Goal: Task Accomplishment & Management: Manage account settings

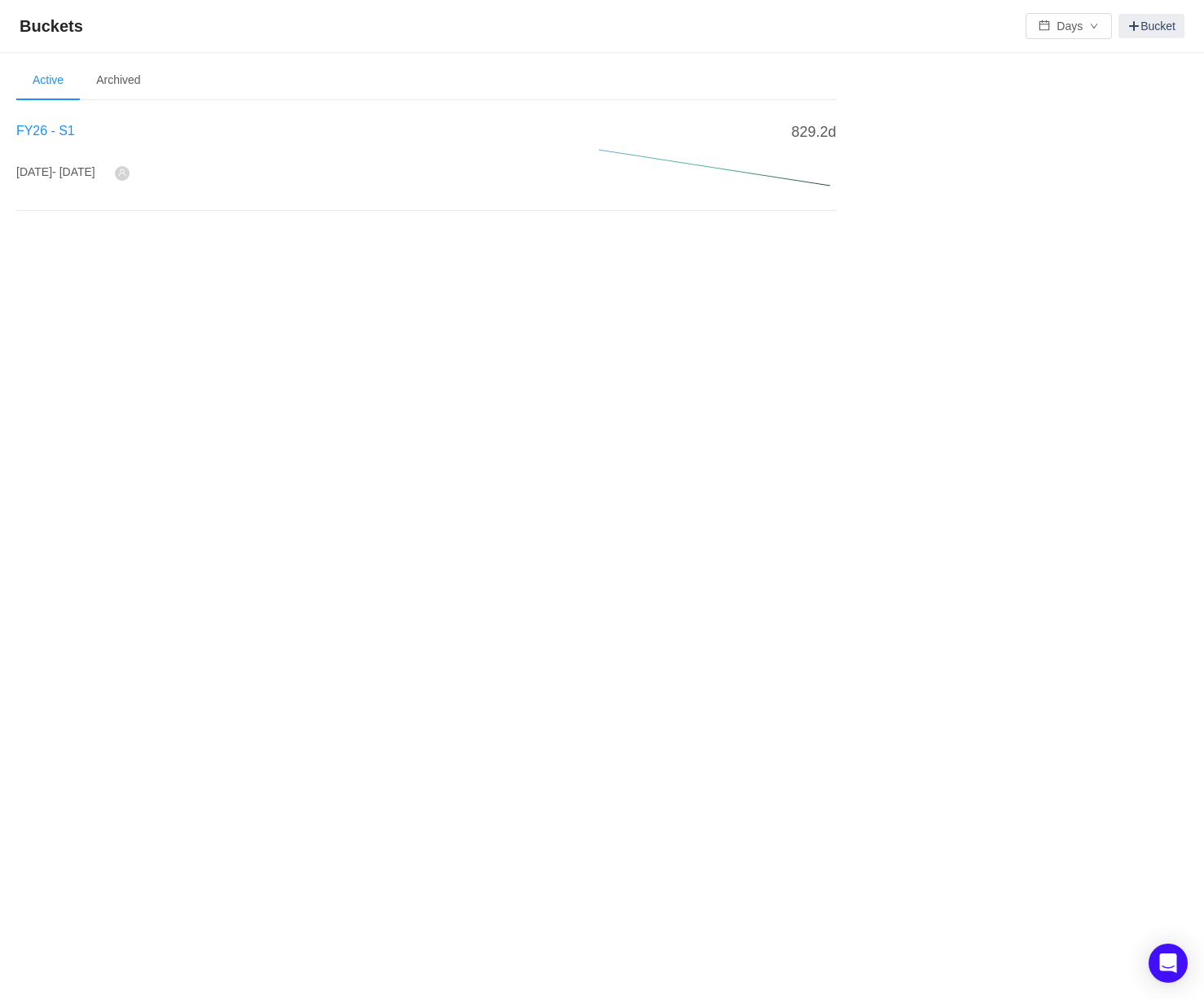
click at [41, 130] on span "FY26 - S1" at bounding box center [46, 131] width 59 height 14
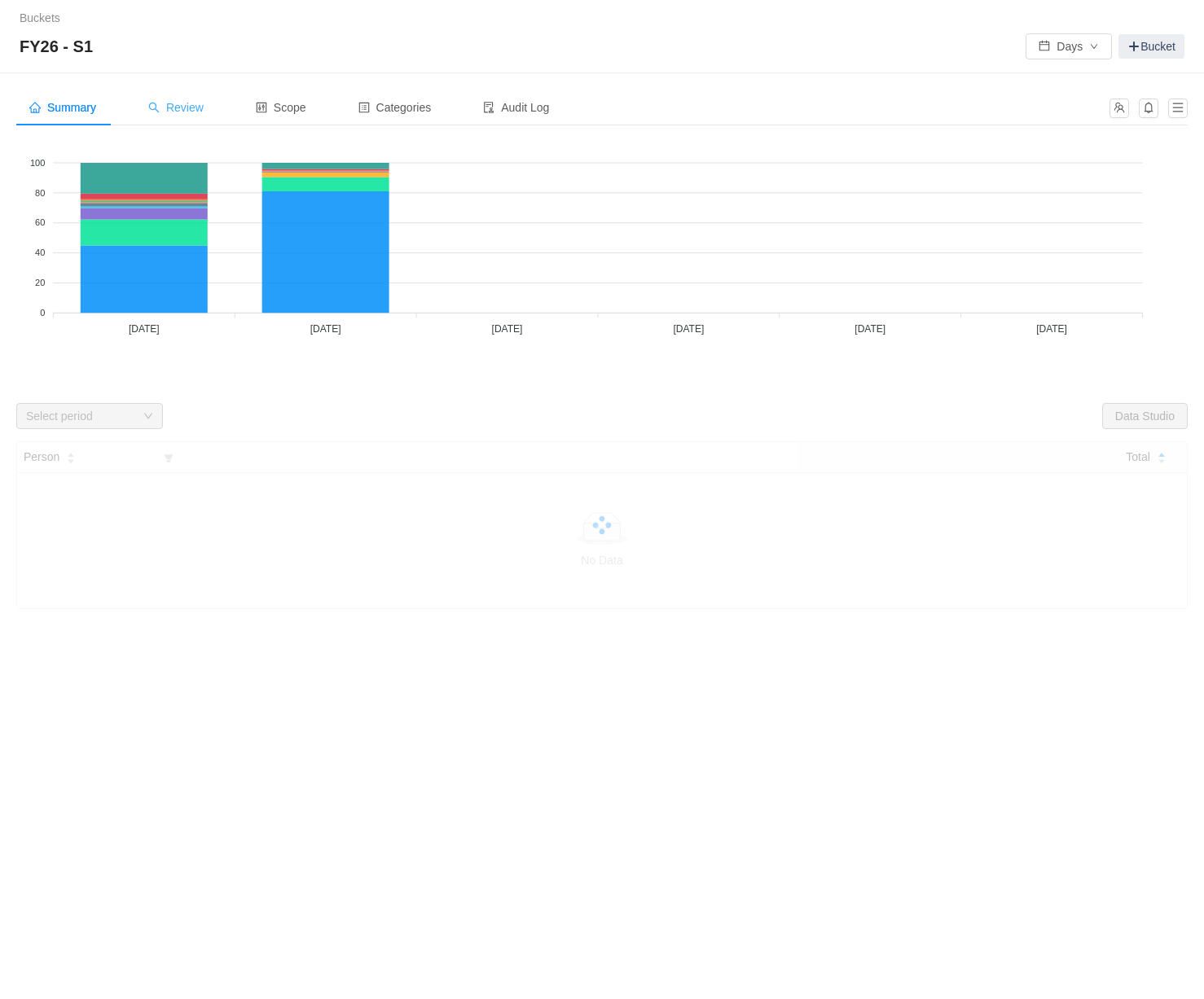
click at [182, 112] on span "Review" at bounding box center [176, 107] width 56 height 13
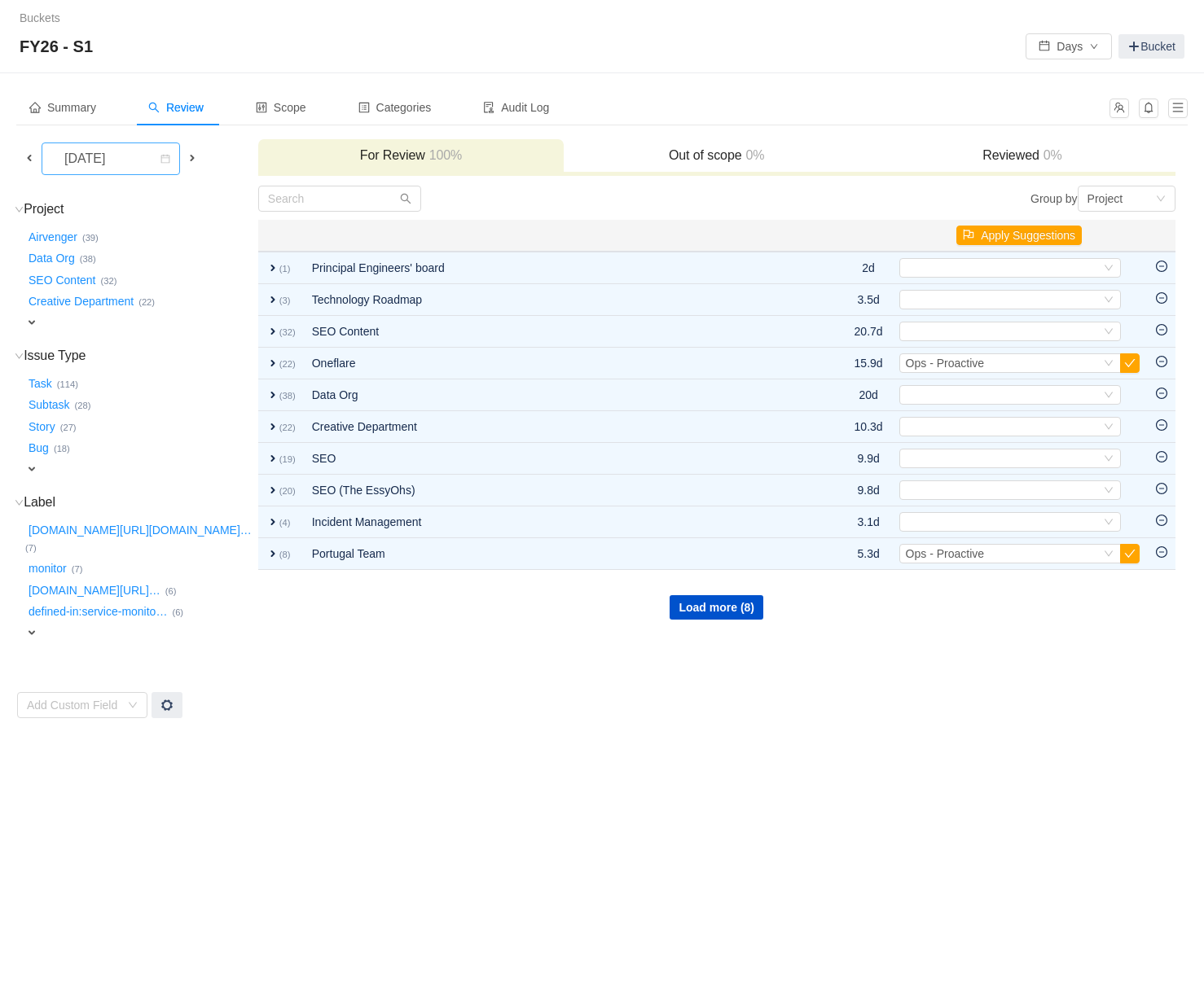
click at [73, 161] on div "[DATE]" at bounding box center [86, 159] width 70 height 31
click at [77, 194] on li "[DATE]" at bounding box center [120, 194] width 157 height 26
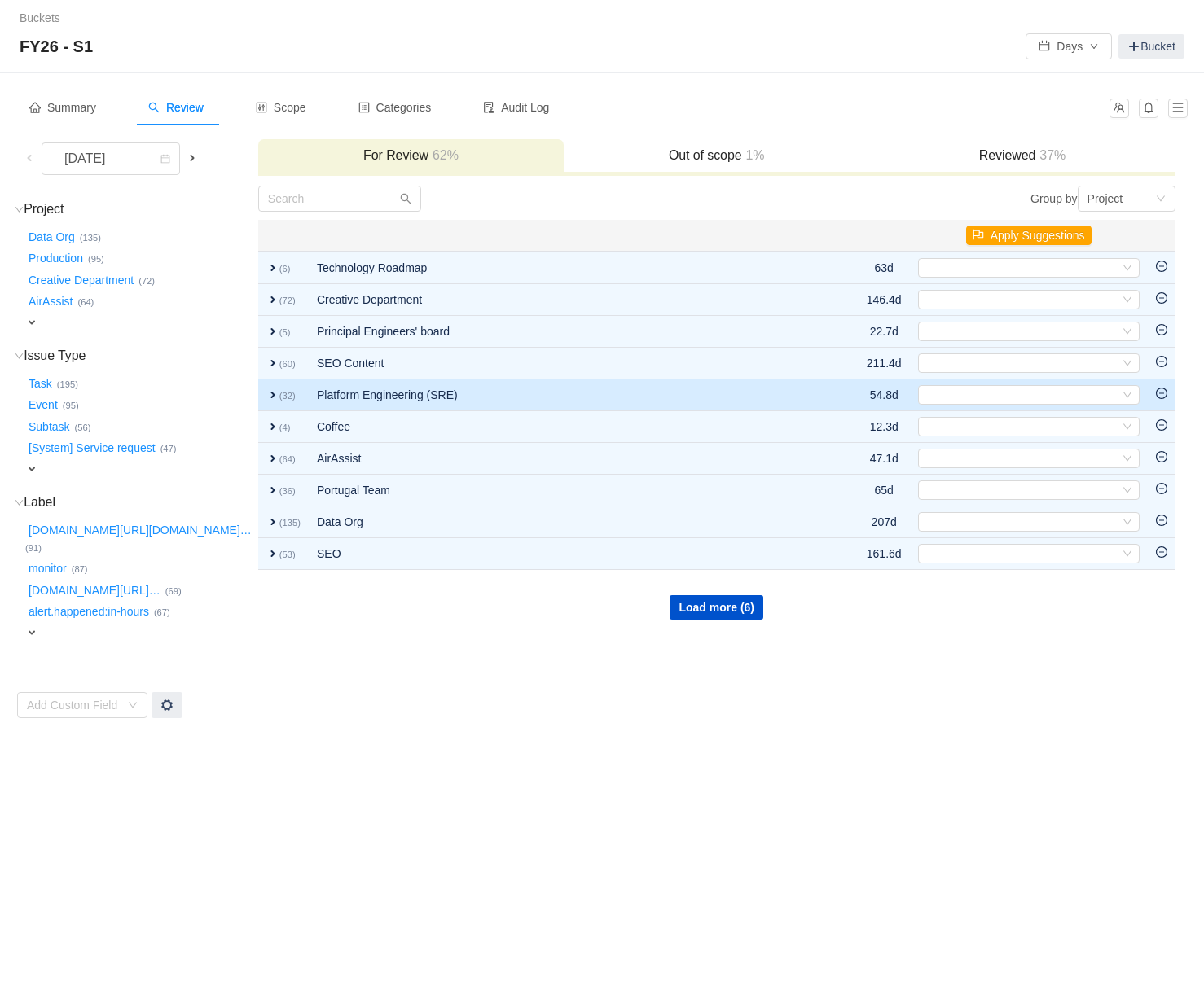
click at [266, 392] on span "expand" at bounding box center [273, 395] width 13 height 13
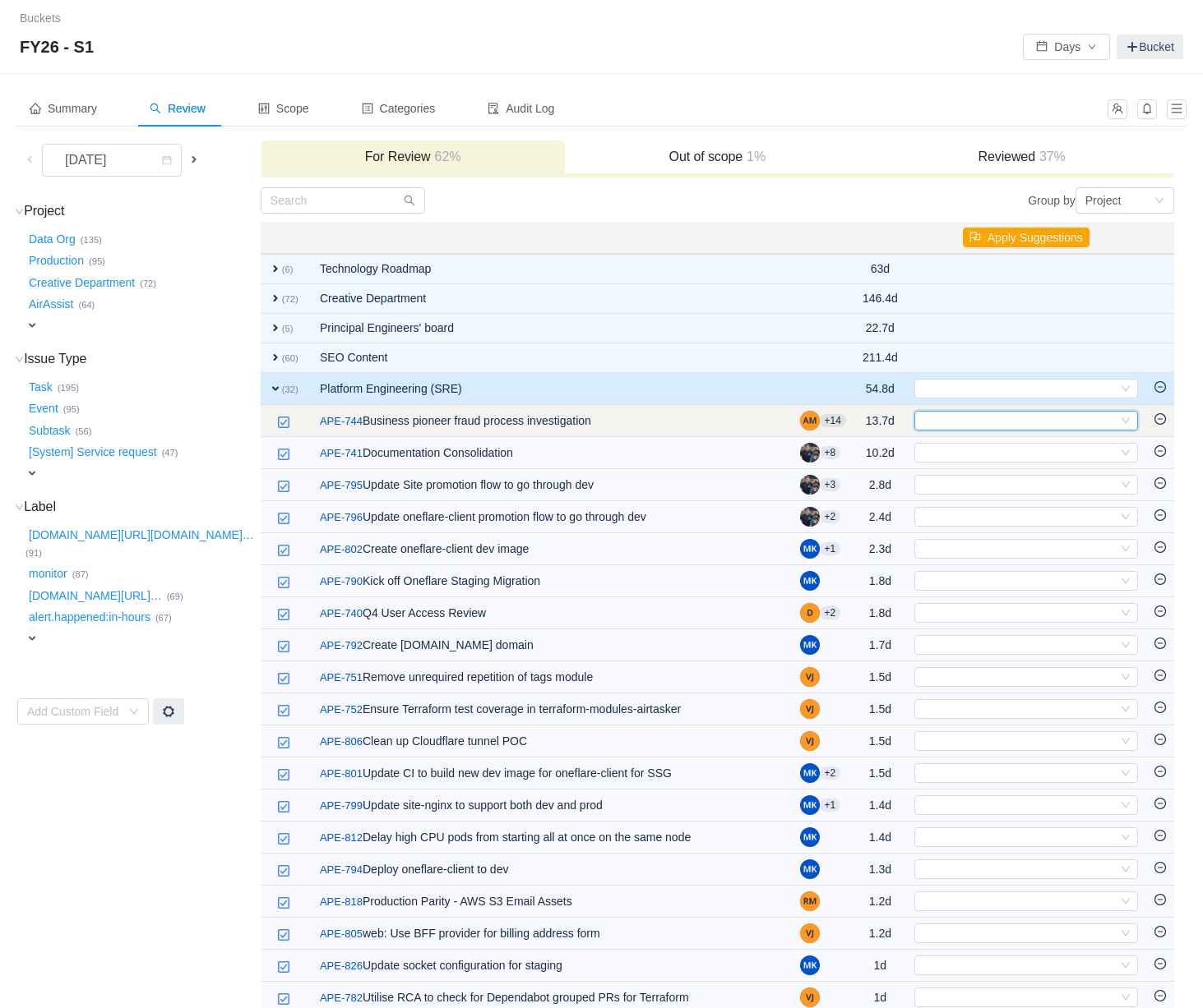
click at [974, 424] on div "Select" at bounding box center [1019, 420] width 196 height 18
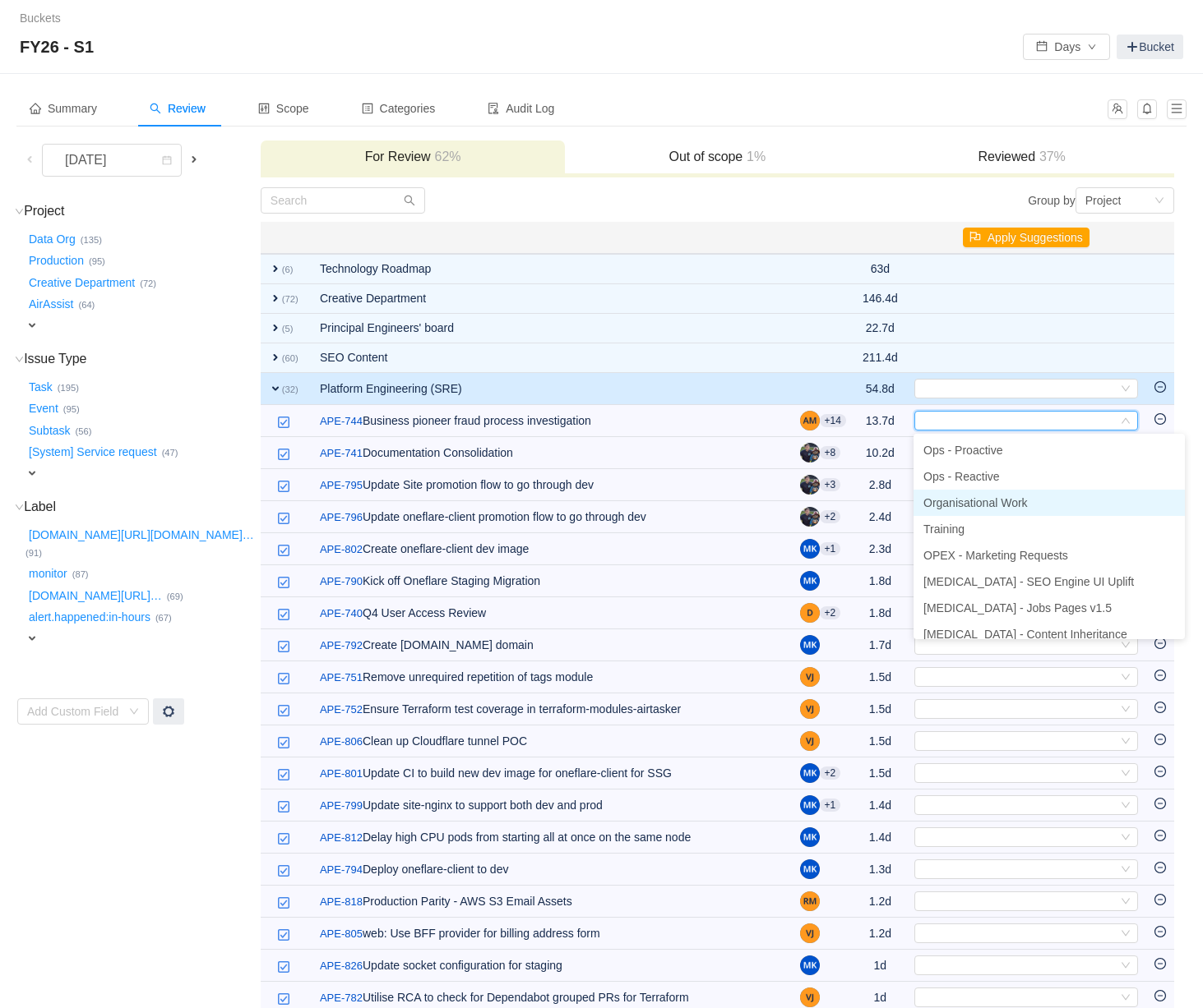
click at [985, 504] on span "Organisational Work" at bounding box center [975, 503] width 104 height 13
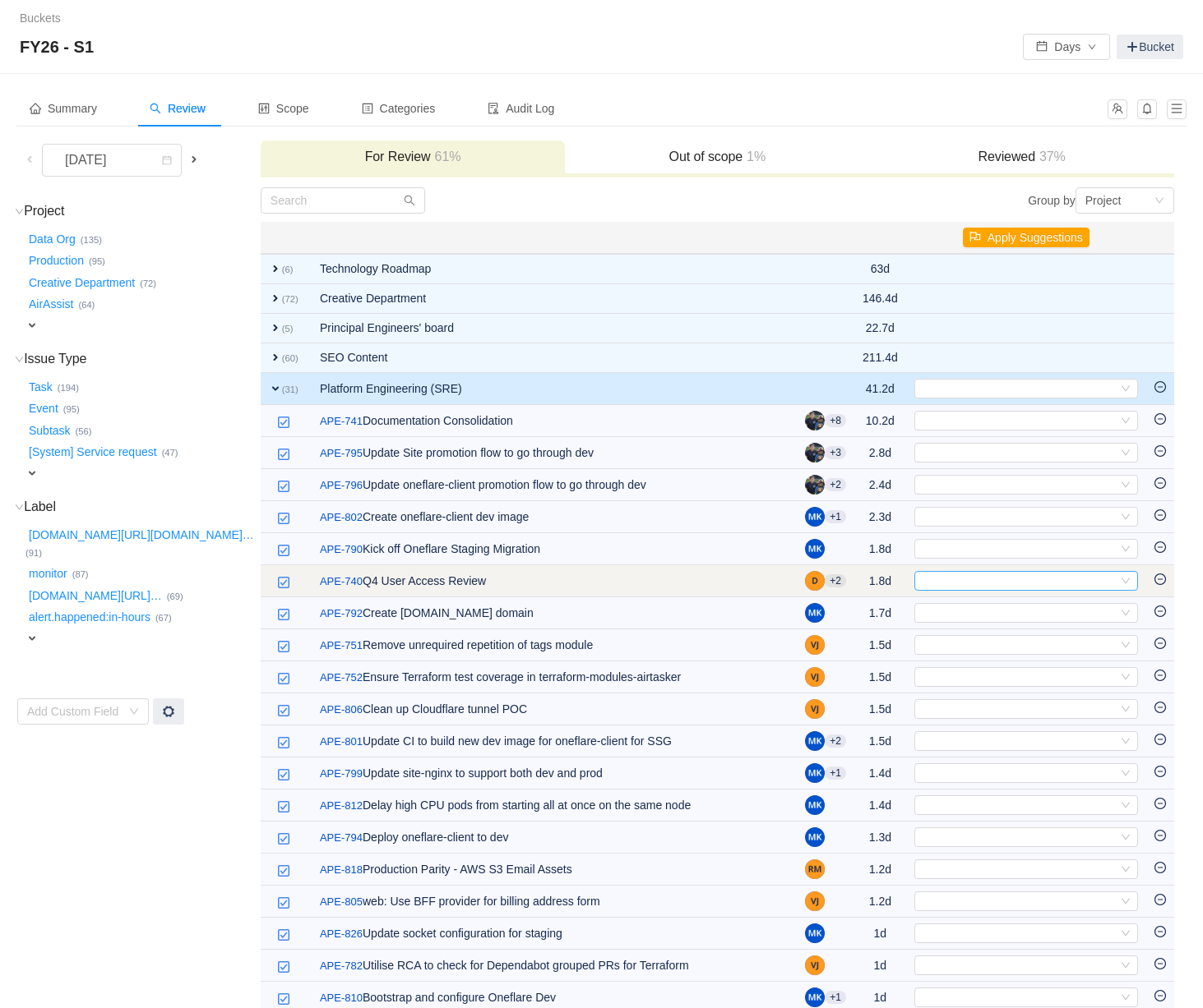
click at [987, 590] on div "Select" at bounding box center [1019, 581] width 196 height 18
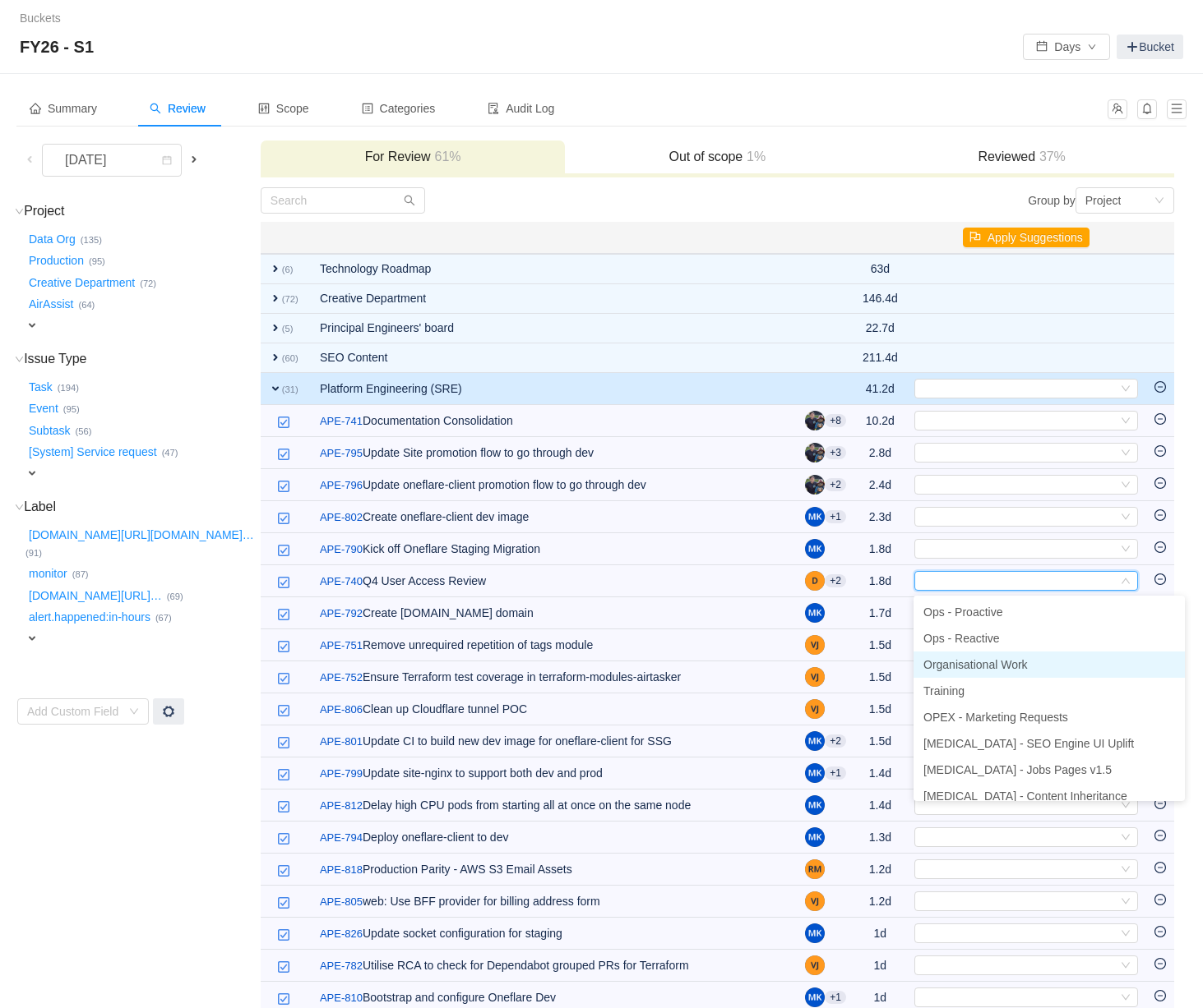
click at [981, 663] on span "Organisational Work" at bounding box center [975, 665] width 104 height 13
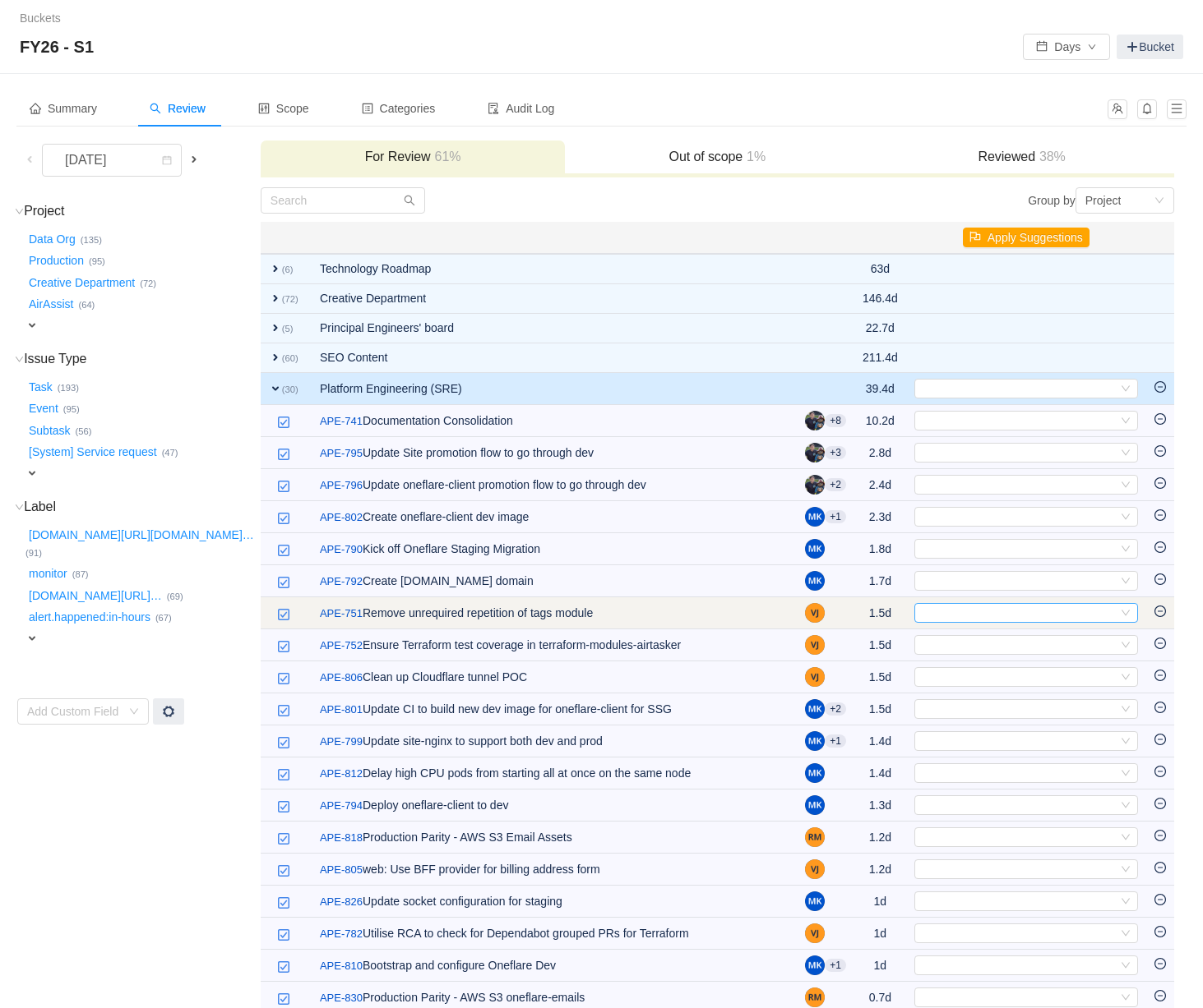
click at [981, 620] on div "Select" at bounding box center [1019, 613] width 196 height 18
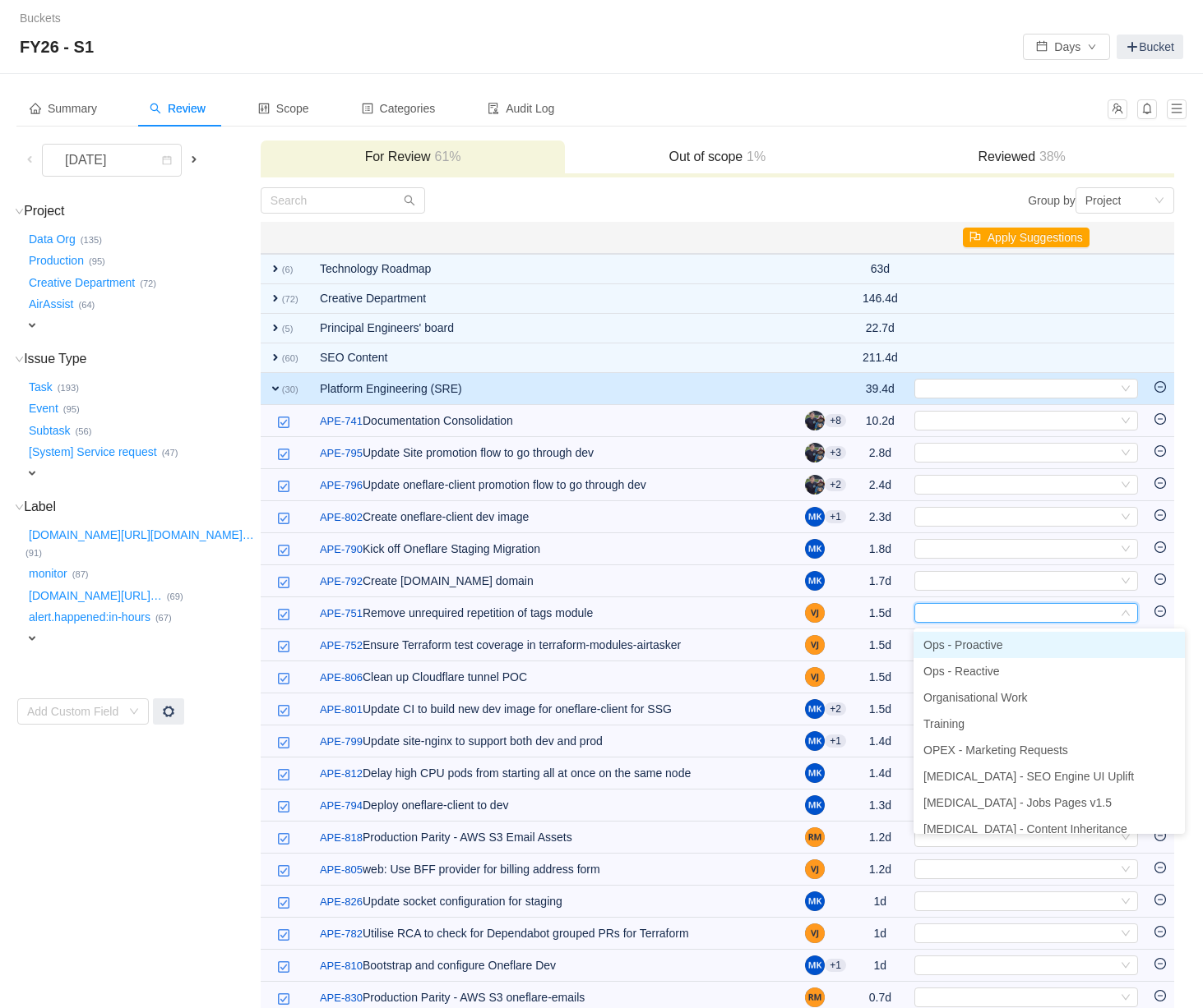
click at [981, 647] on span "Ops - Proactive" at bounding box center [963, 645] width 79 height 13
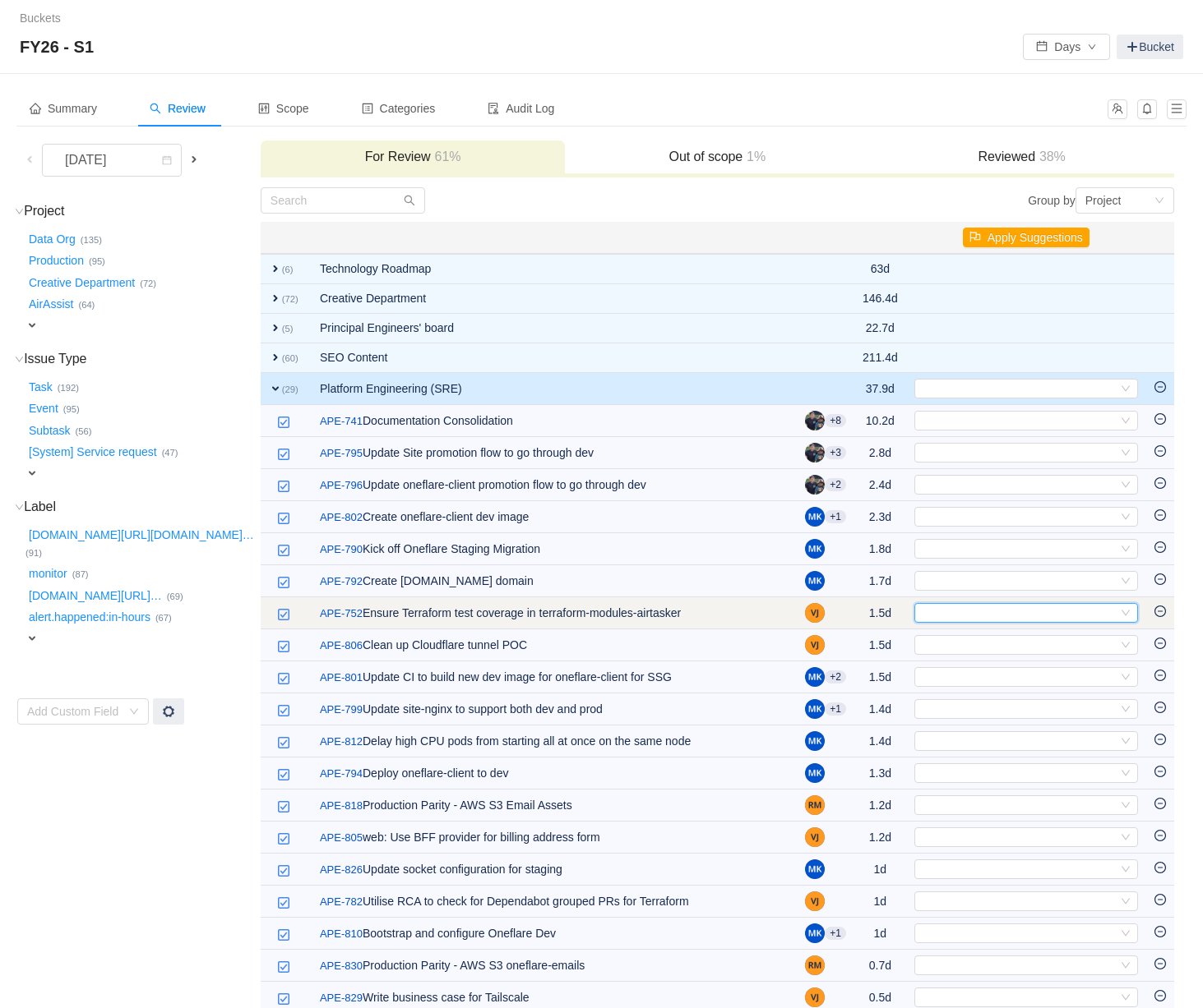
click at [945, 618] on div "Select" at bounding box center [1019, 613] width 196 height 18
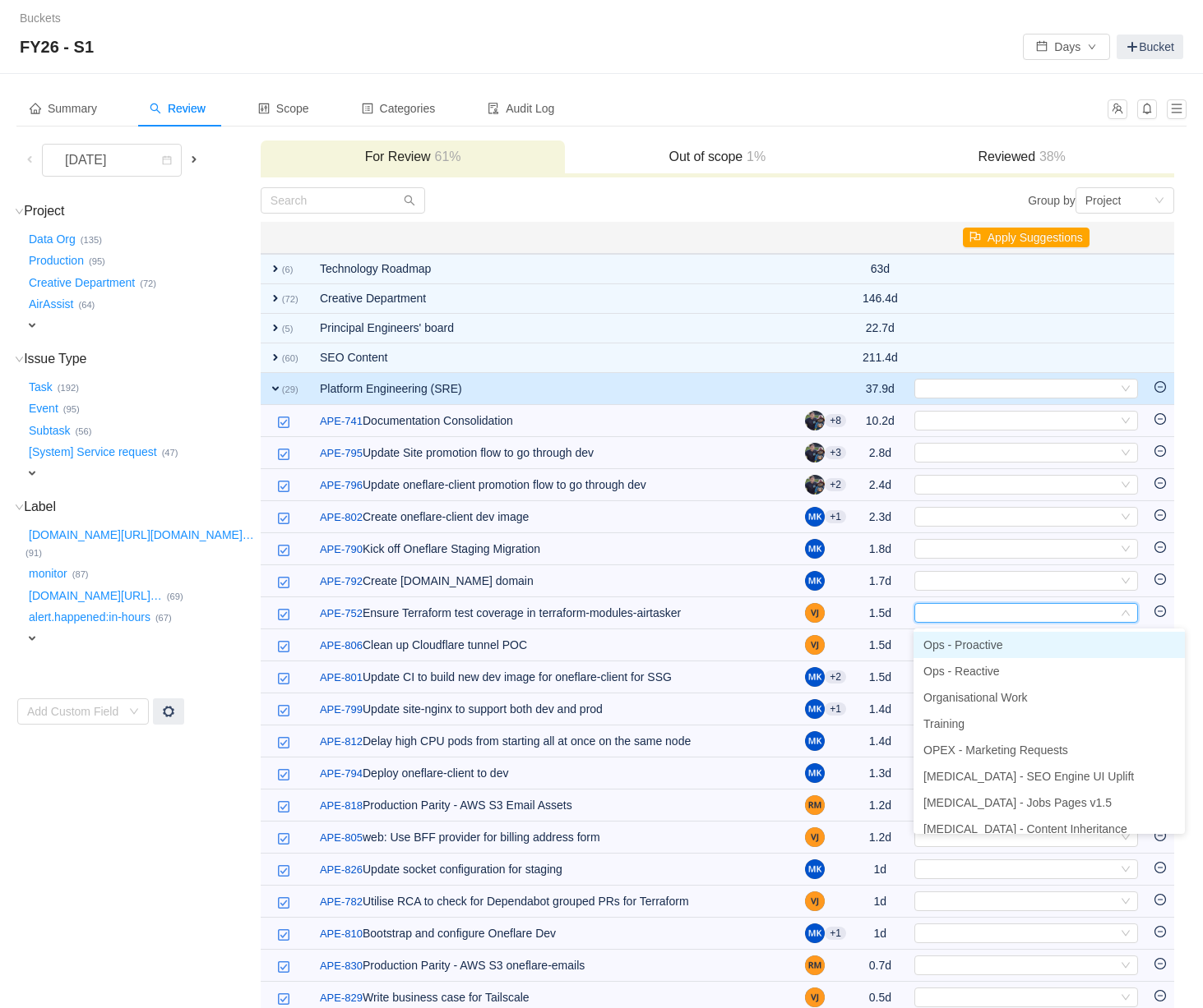
click at [946, 644] on span "Ops - Proactive" at bounding box center [963, 645] width 79 height 13
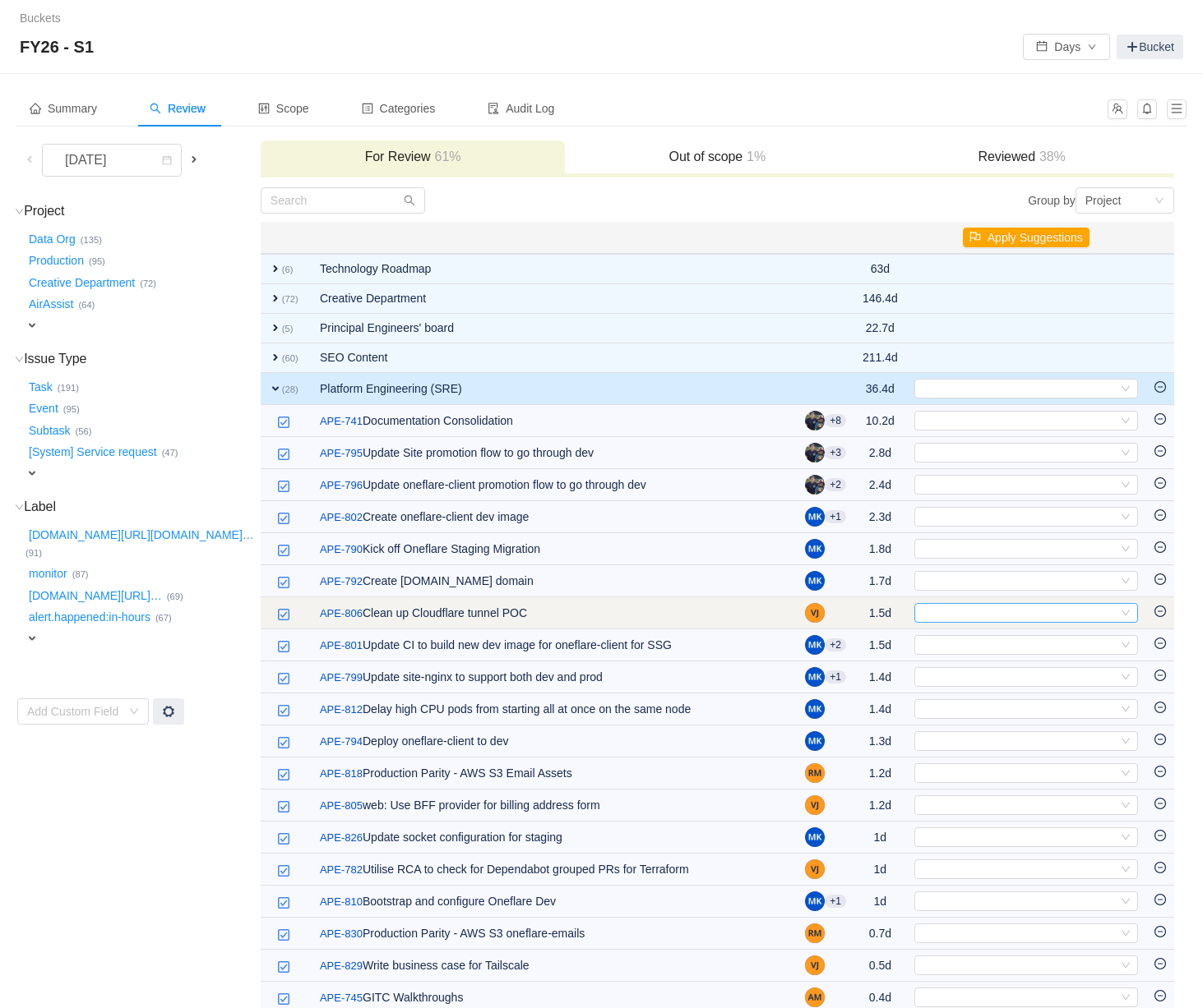
click at [936, 617] on div "Select" at bounding box center [1019, 613] width 196 height 18
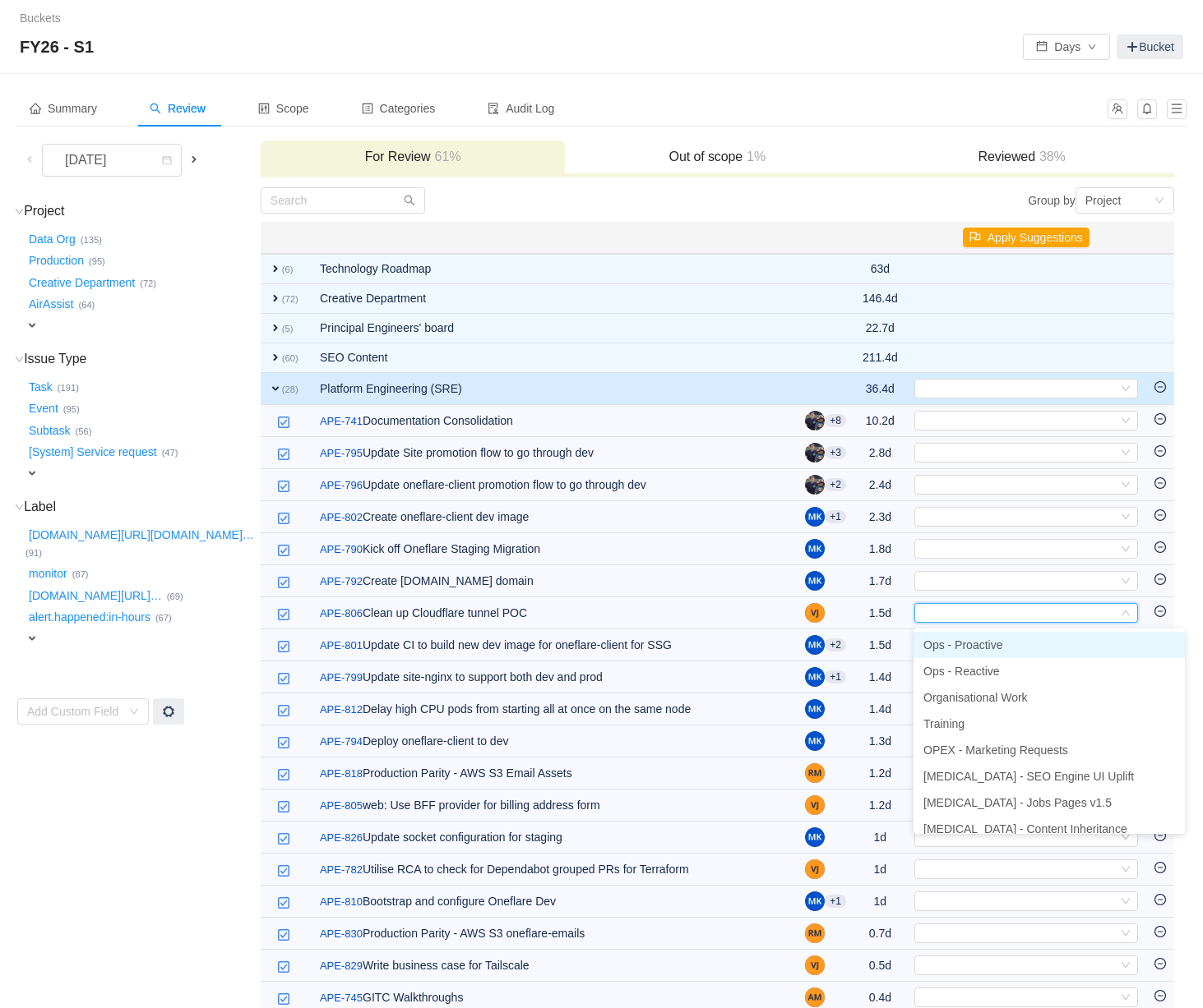
click at [945, 639] on span "Ops - Proactive" at bounding box center [963, 645] width 79 height 13
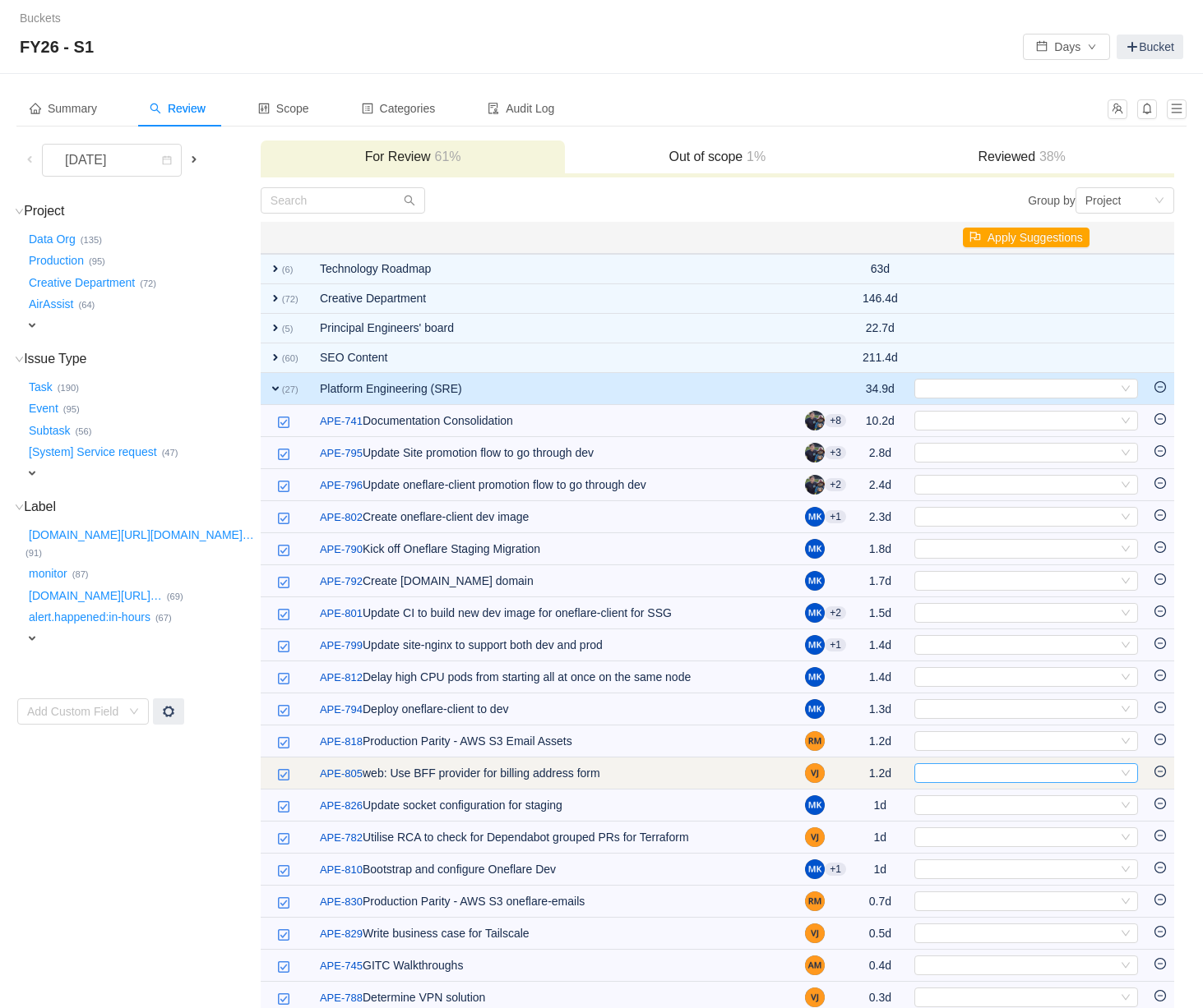
click at [972, 780] on div "Select" at bounding box center [1019, 773] width 196 height 18
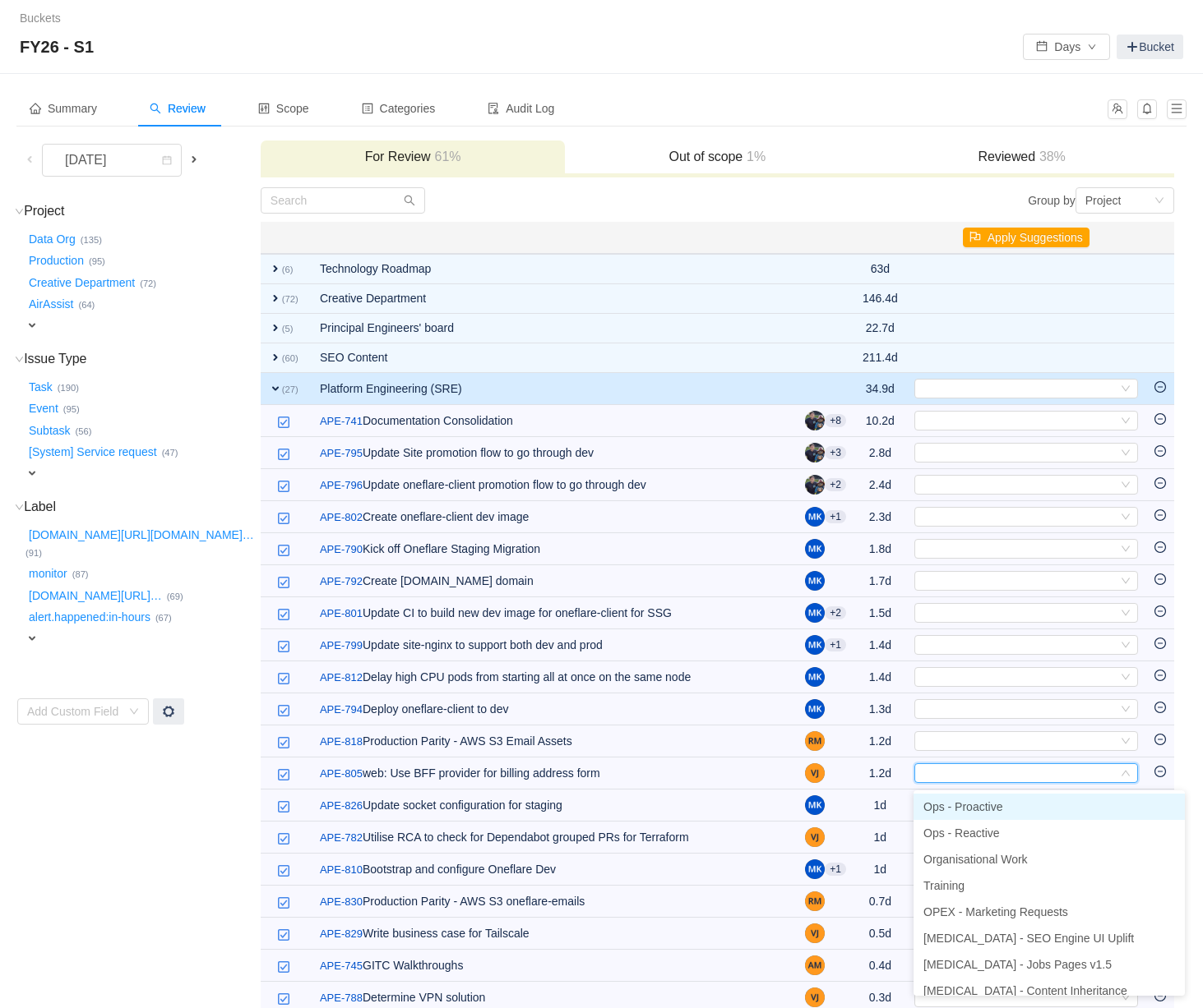
click at [966, 807] on span "Ops - Proactive" at bounding box center [963, 807] width 79 height 13
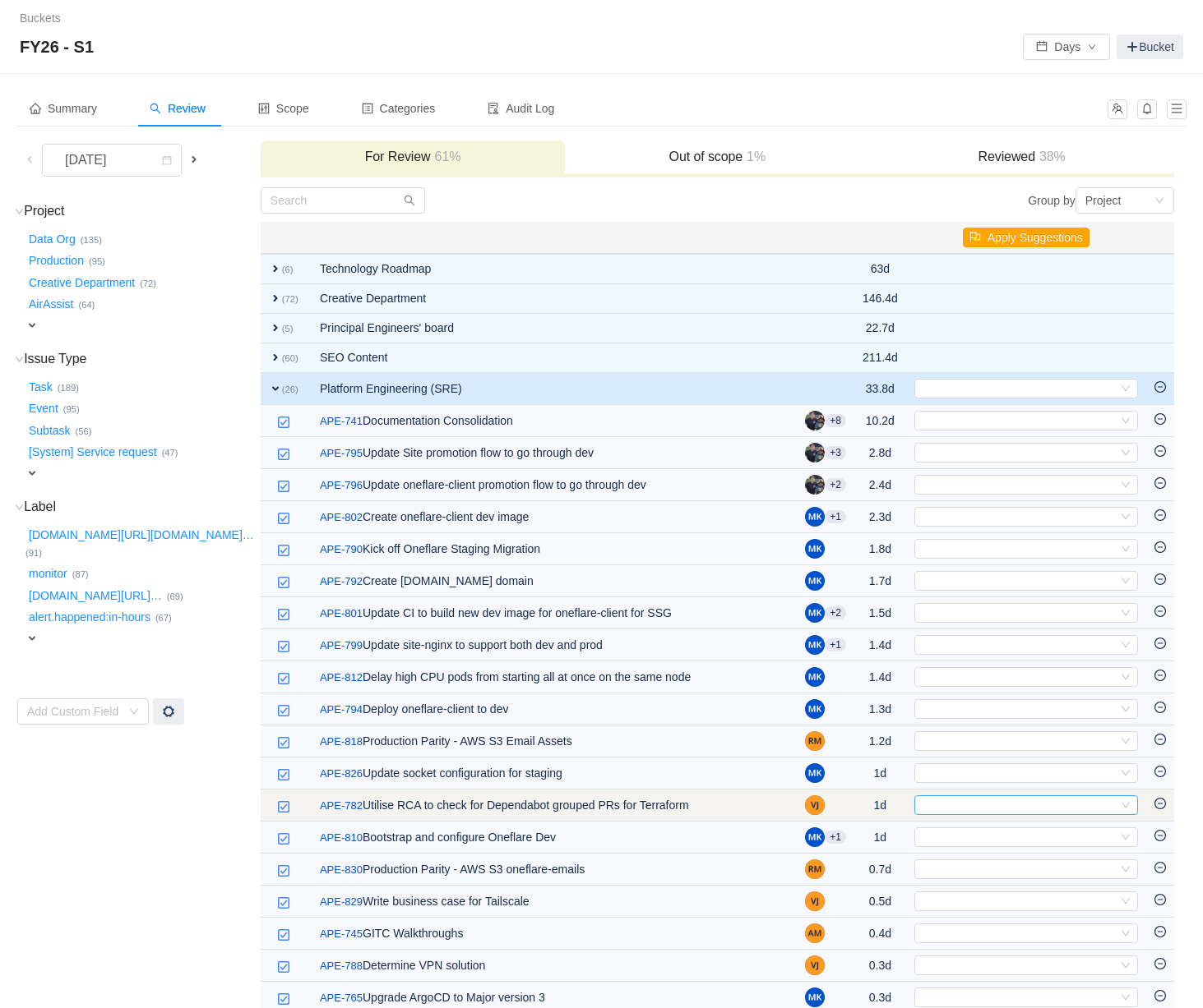
click at [928, 809] on div "Select" at bounding box center [1019, 805] width 196 height 18
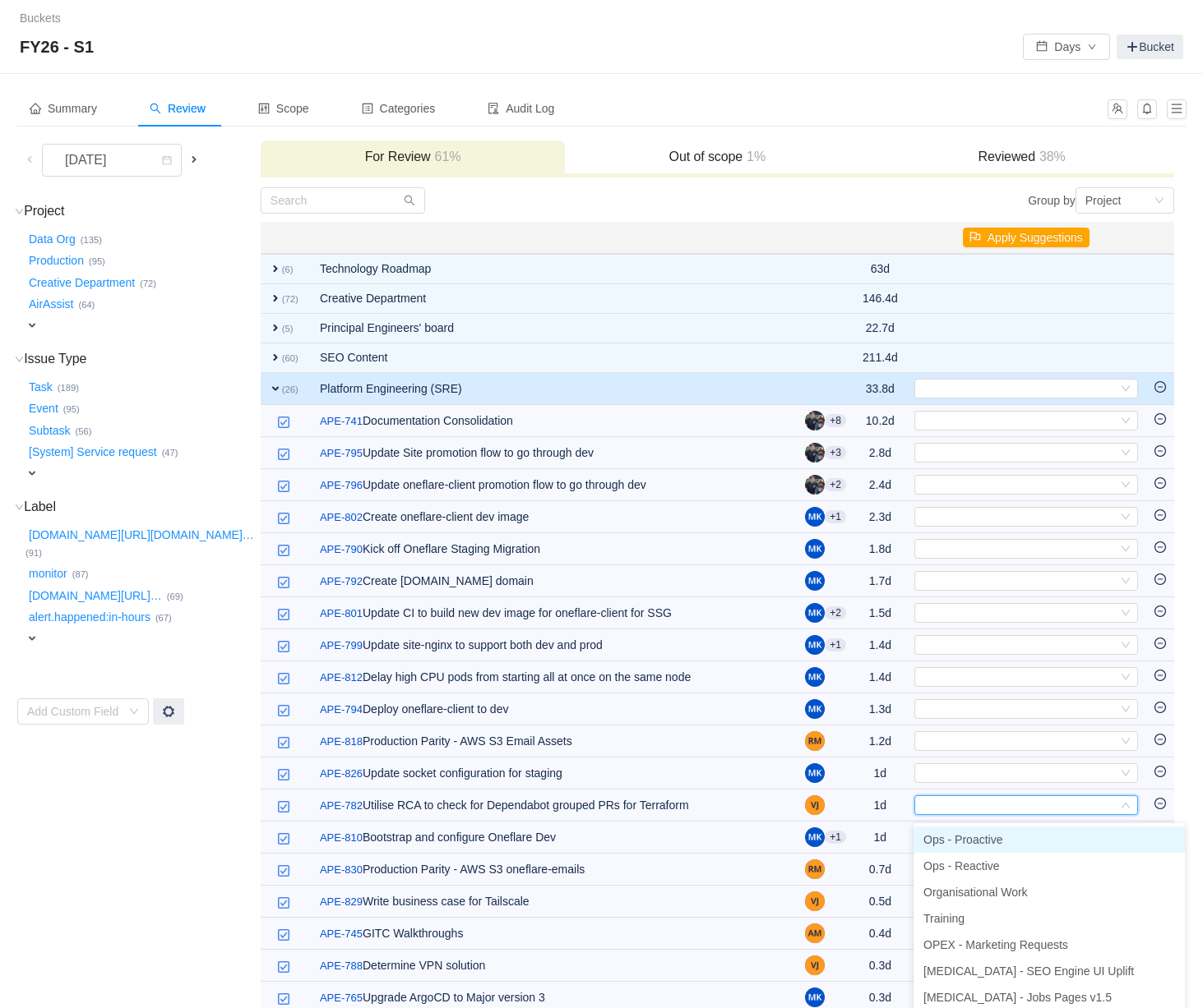
click at [935, 839] on span "Ops - Proactive" at bounding box center [963, 840] width 79 height 13
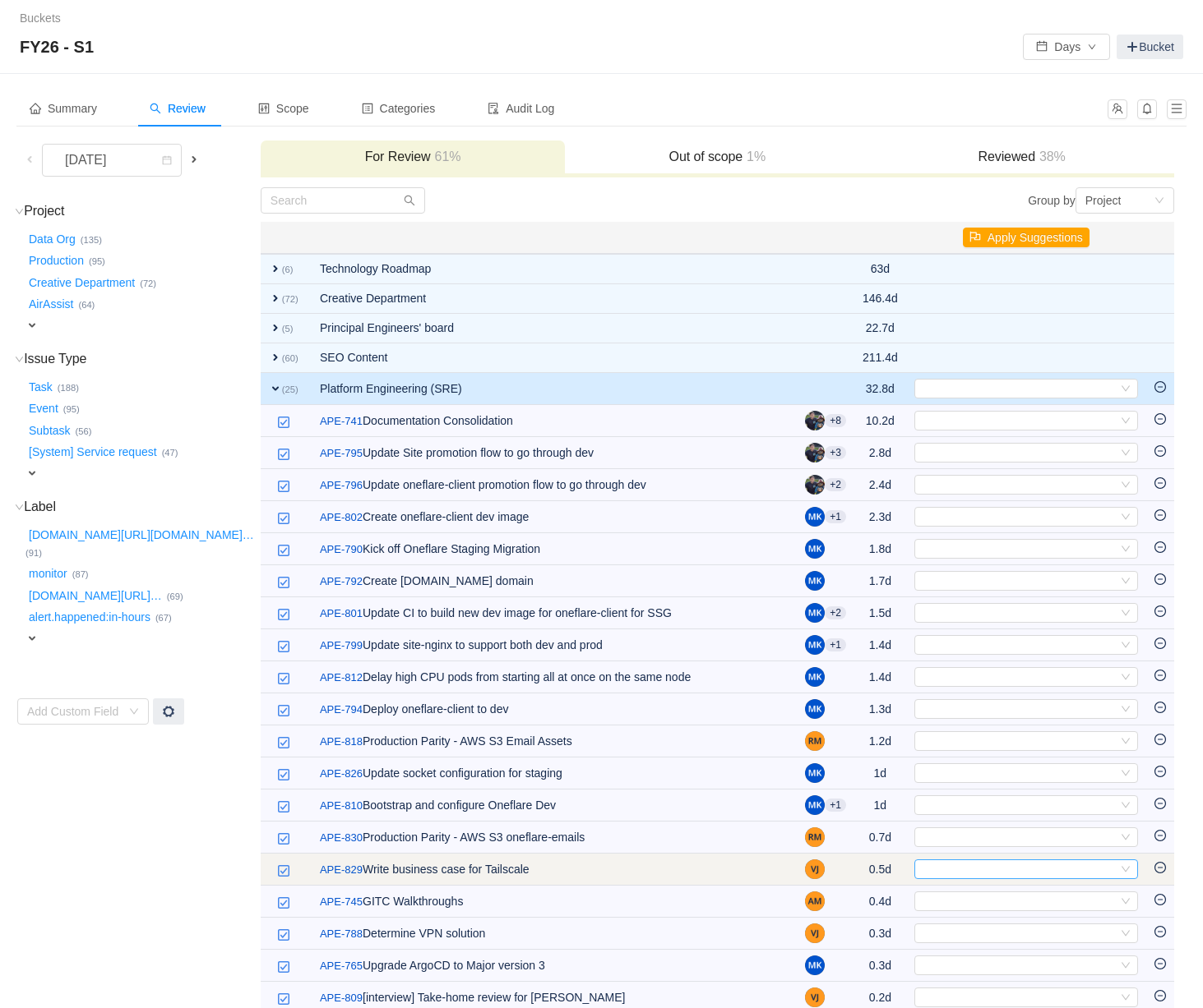
scroll to position [82, 0]
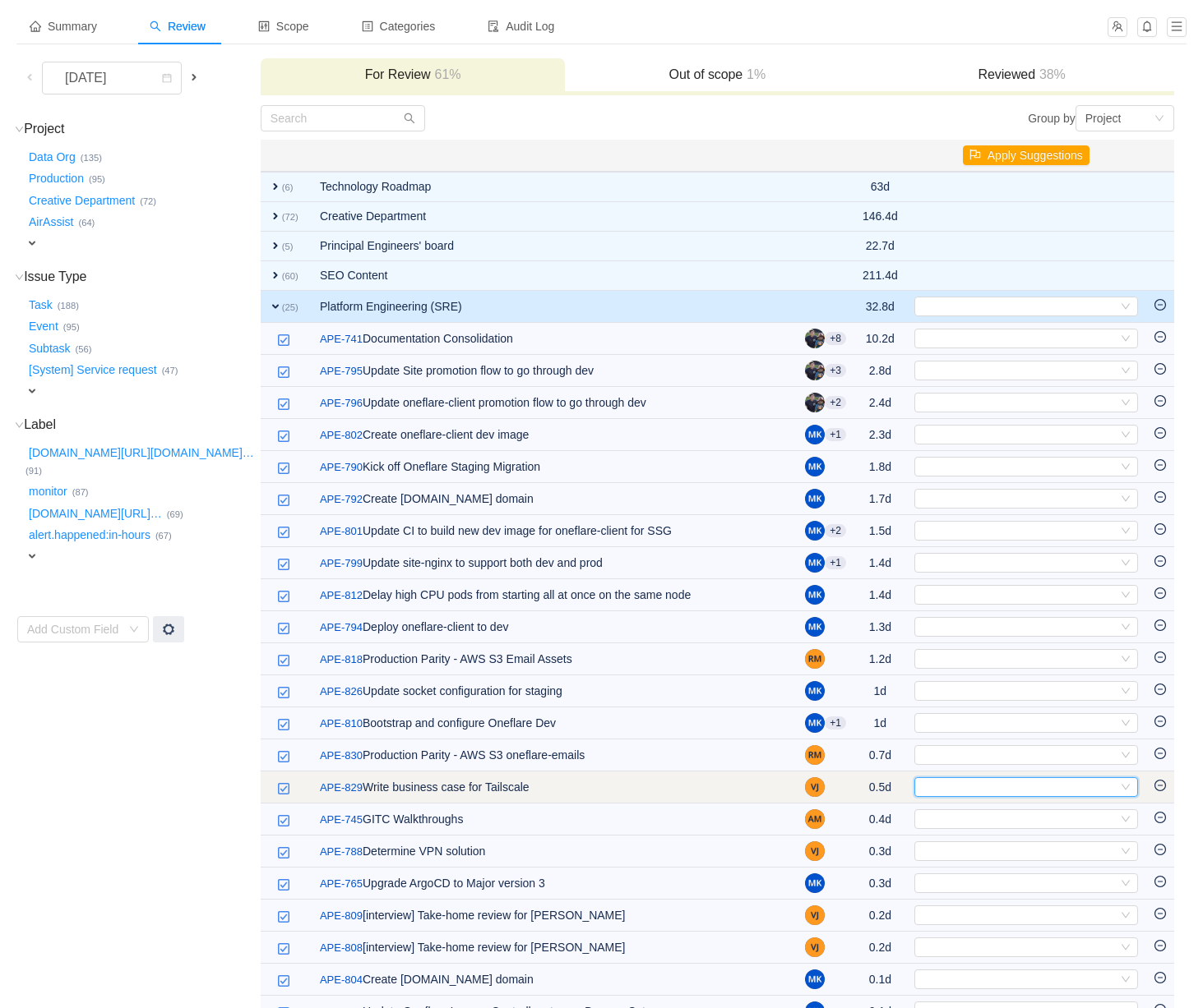
click at [938, 794] on div "Select" at bounding box center [1019, 787] width 196 height 18
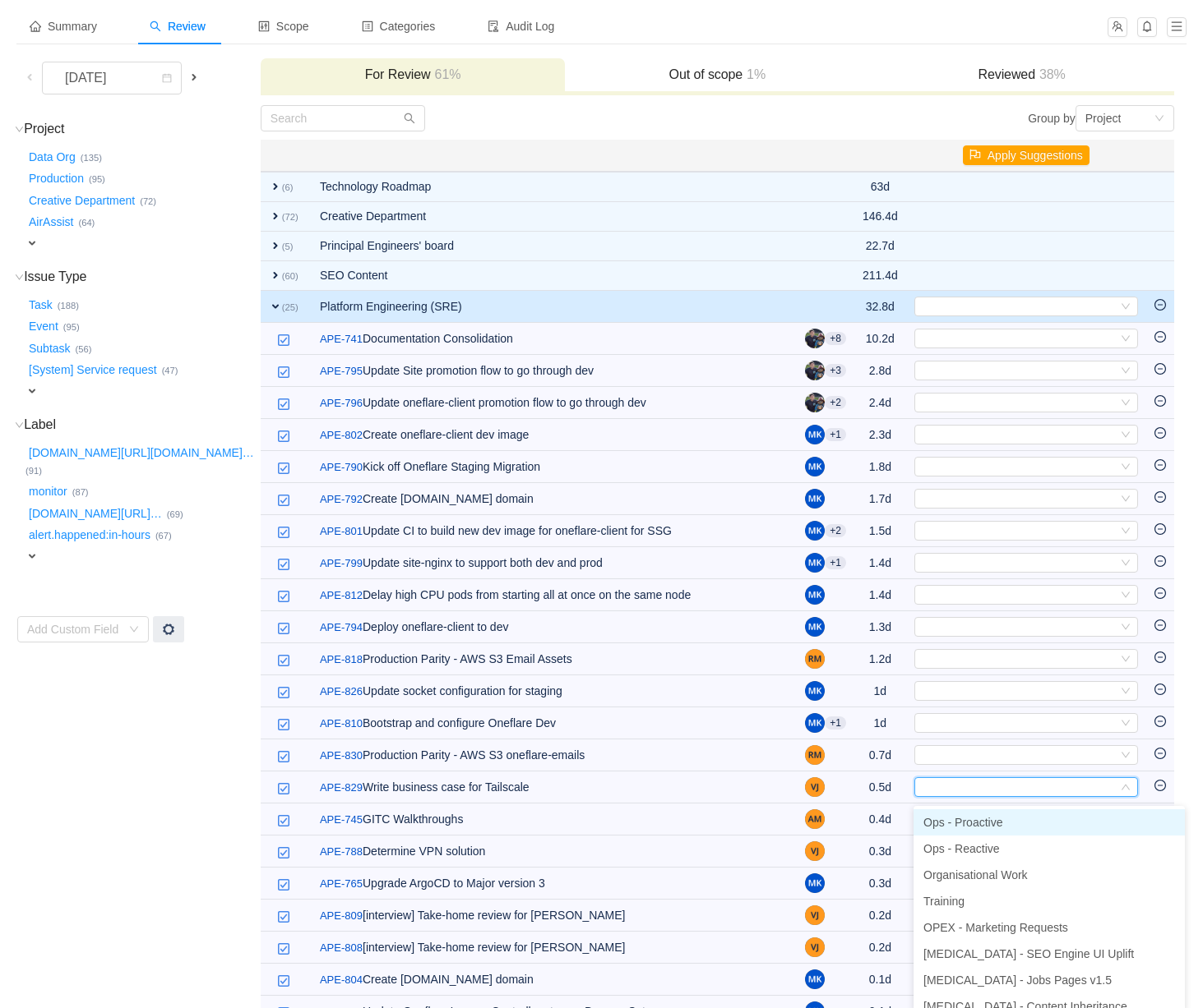
click at [938, 820] on span "Ops - Proactive" at bounding box center [963, 822] width 79 height 13
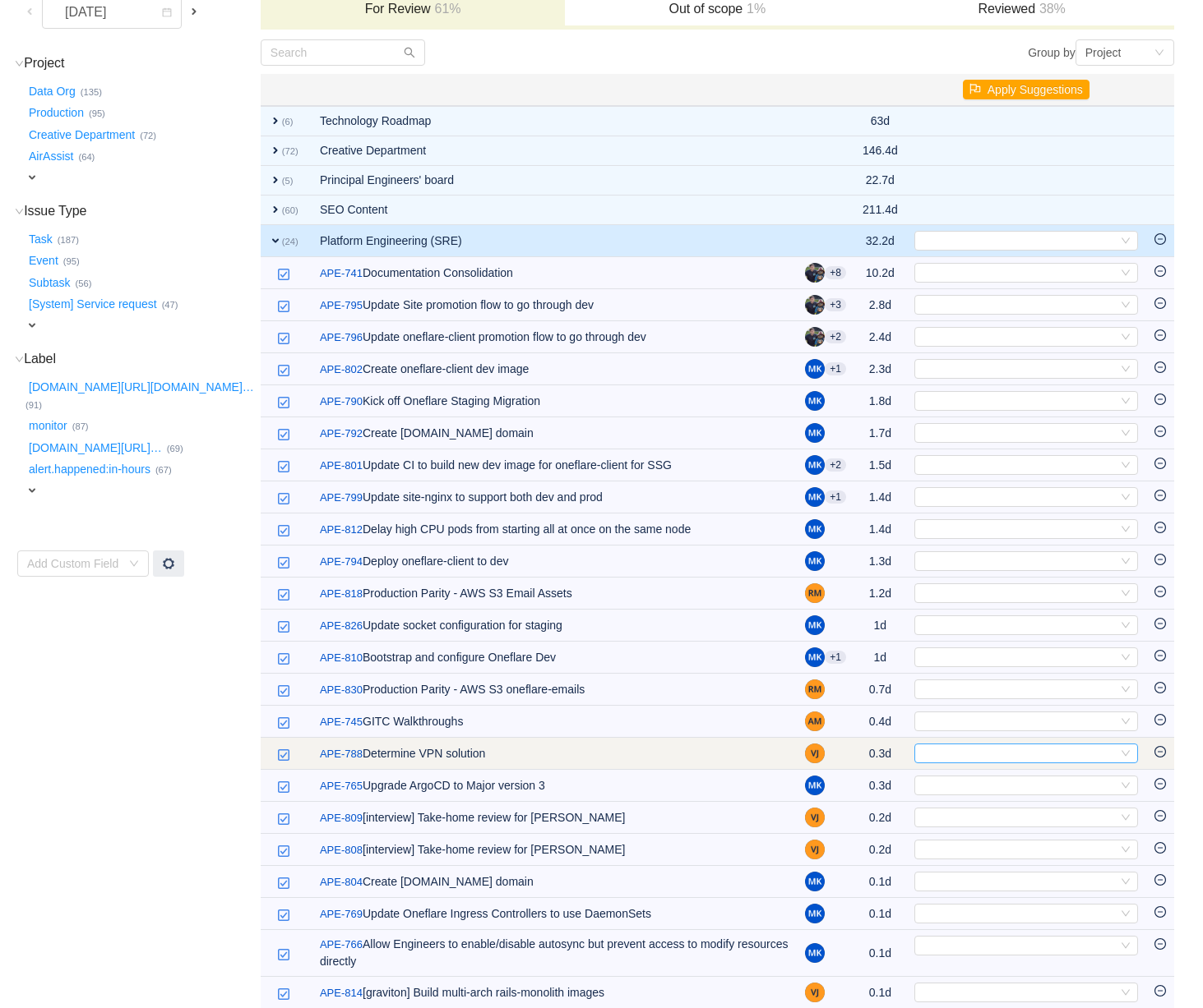
scroll to position [165, 0]
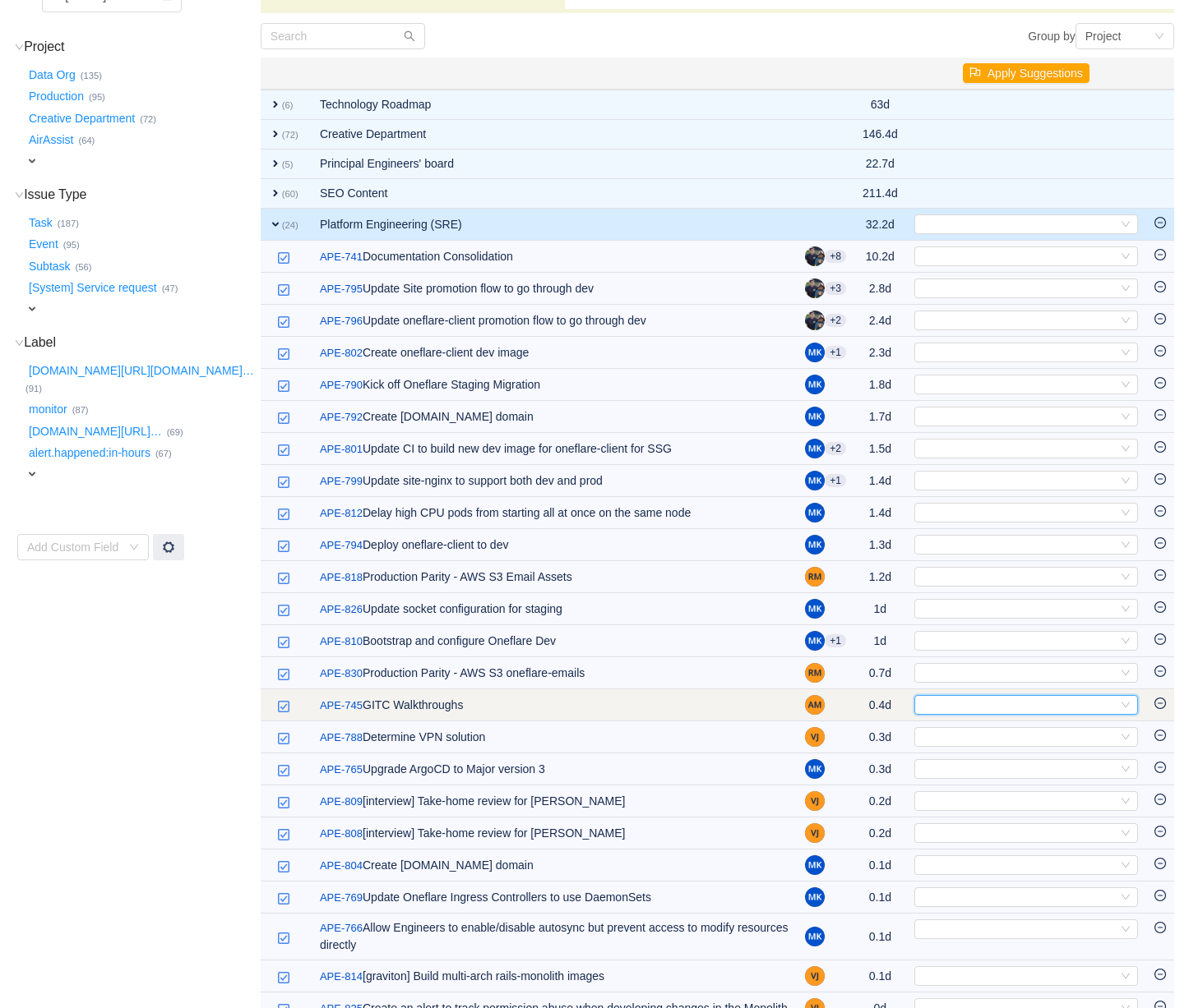
click at [957, 714] on div "Select" at bounding box center [1019, 705] width 196 height 18
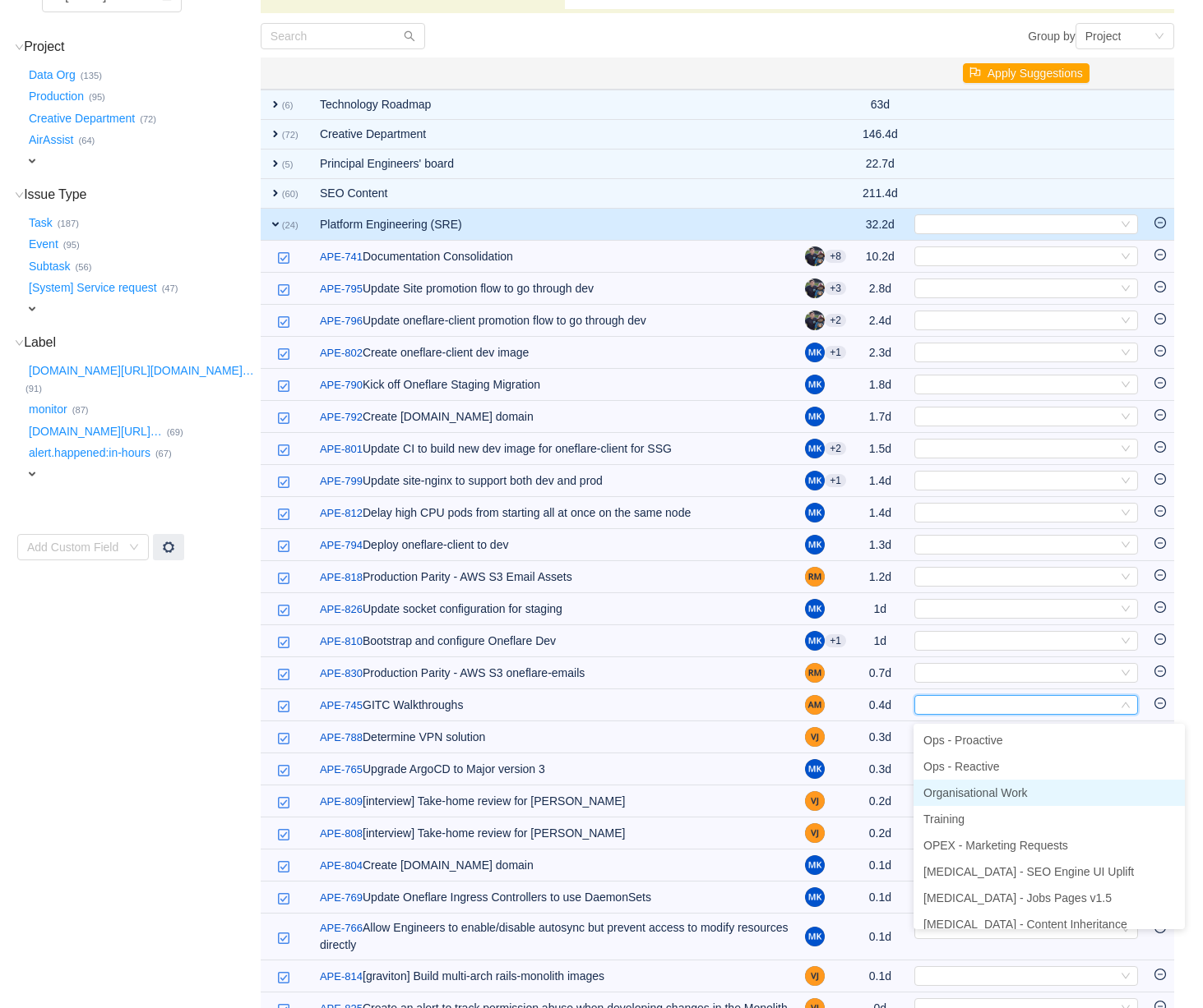
click at [969, 787] on span "Organisational Work" at bounding box center [975, 793] width 104 height 13
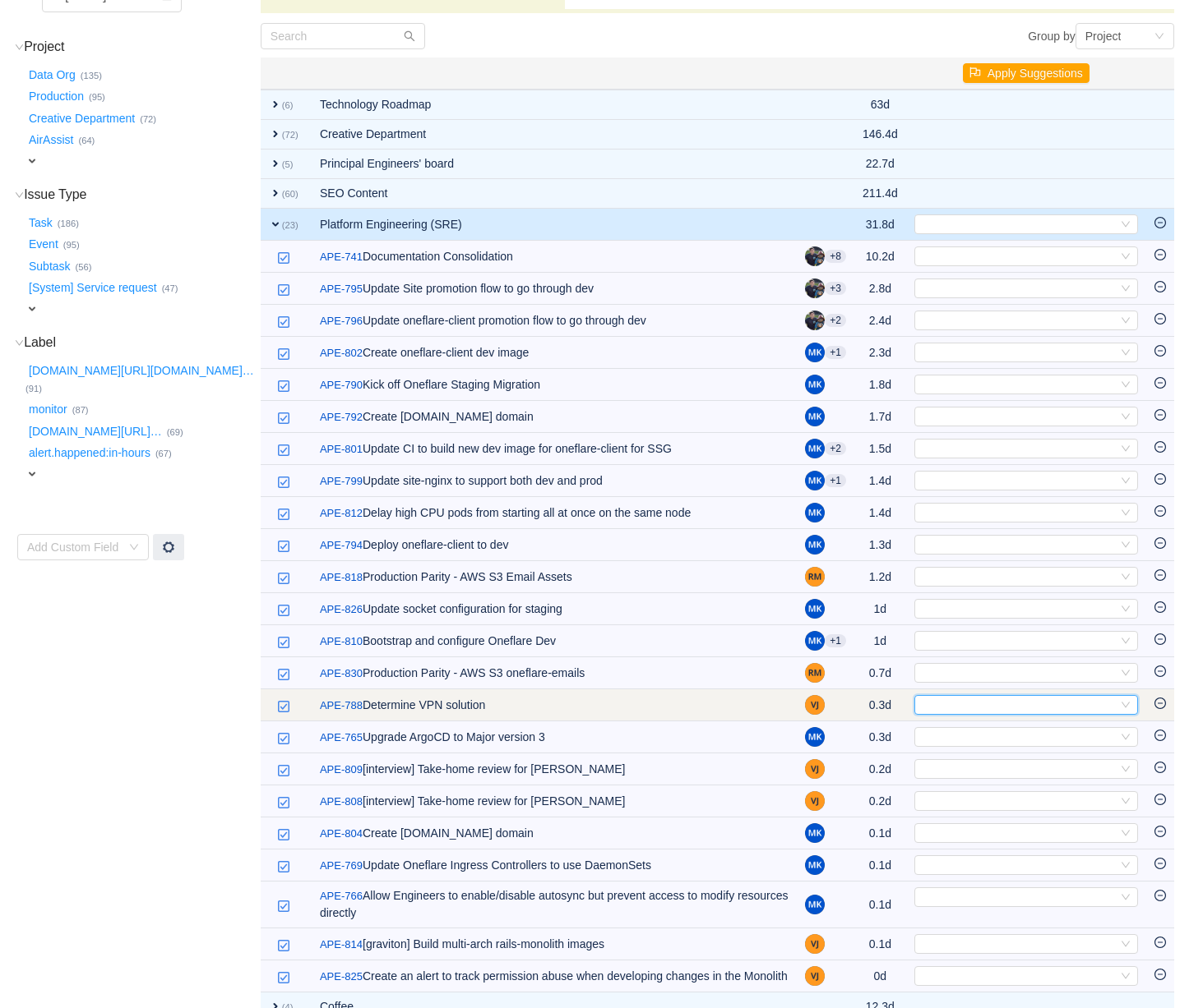
click at [940, 713] on div "Select" at bounding box center [1019, 705] width 196 height 18
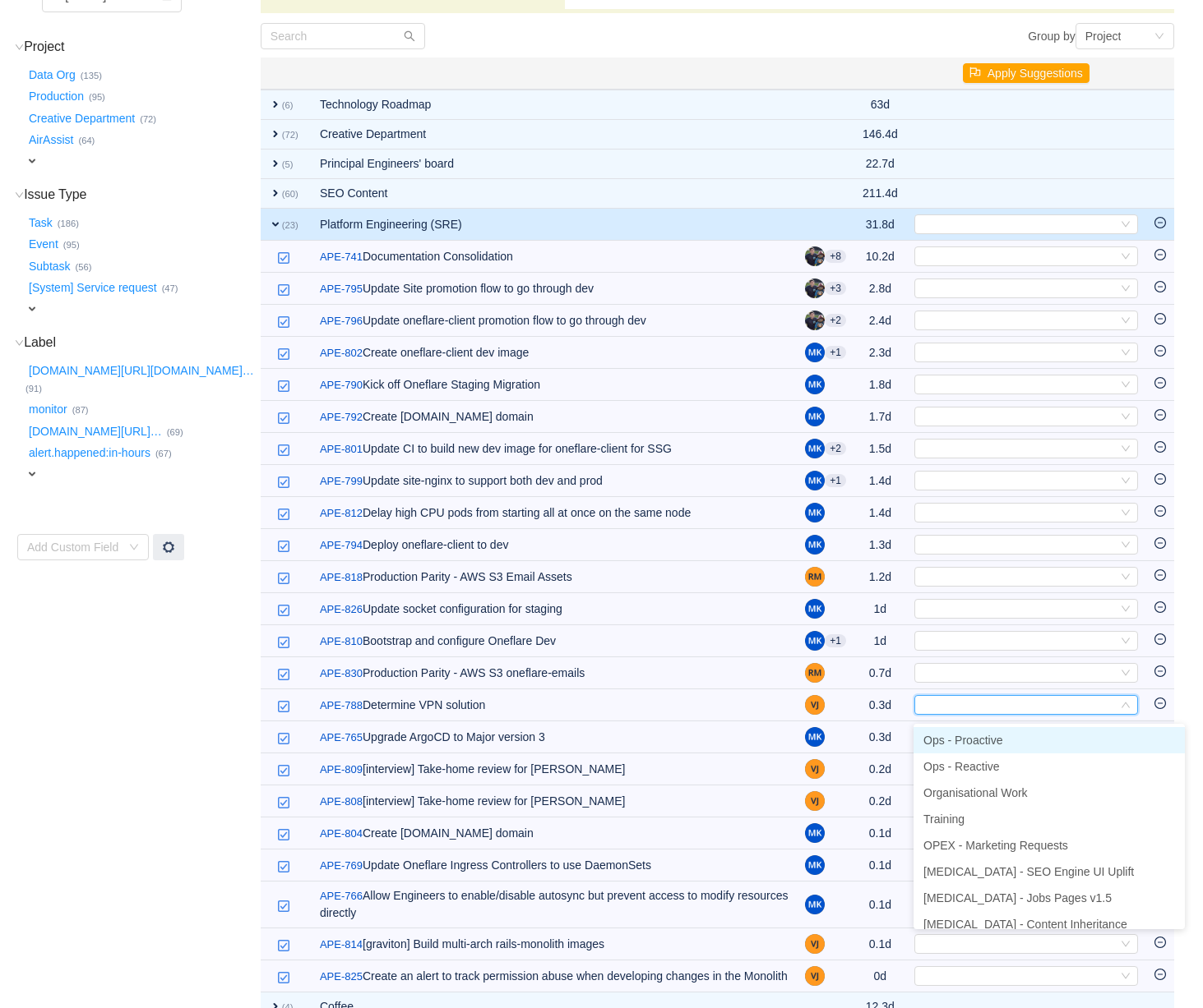
click at [945, 739] on span "Ops - Proactive" at bounding box center [963, 740] width 79 height 13
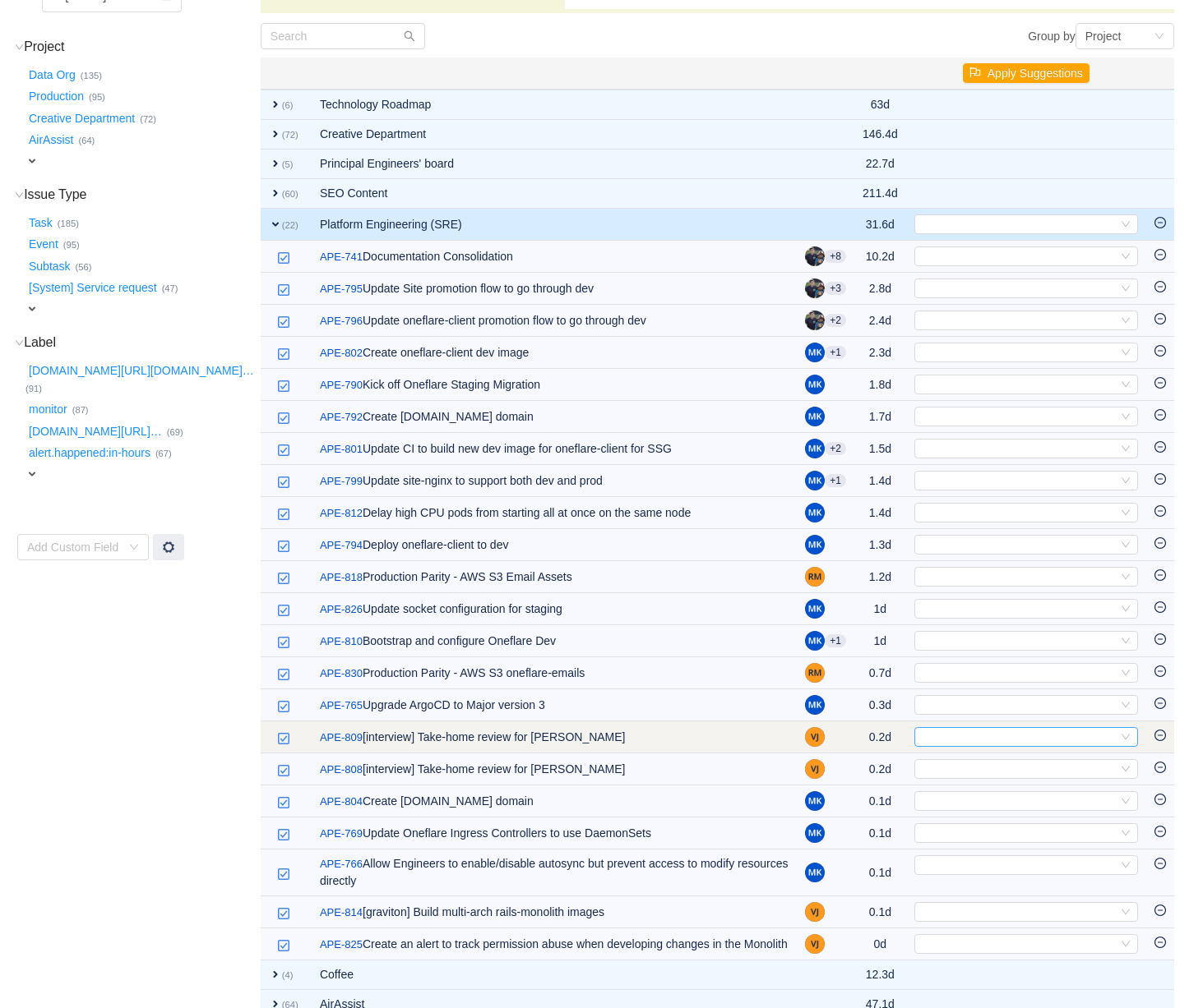
click at [931, 743] on div "Select" at bounding box center [1019, 737] width 196 height 18
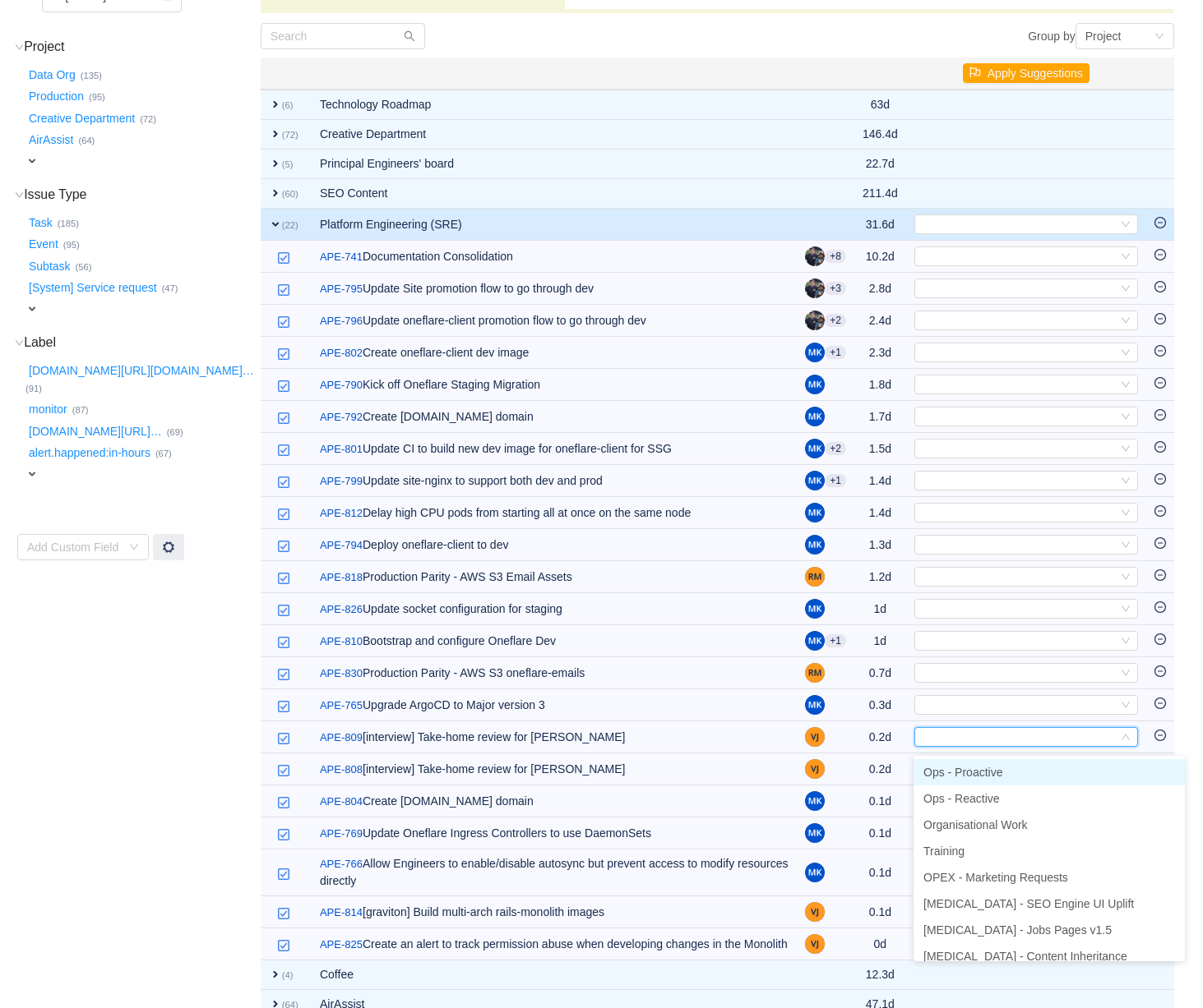
click at [946, 776] on span "Ops - Proactive" at bounding box center [963, 772] width 79 height 13
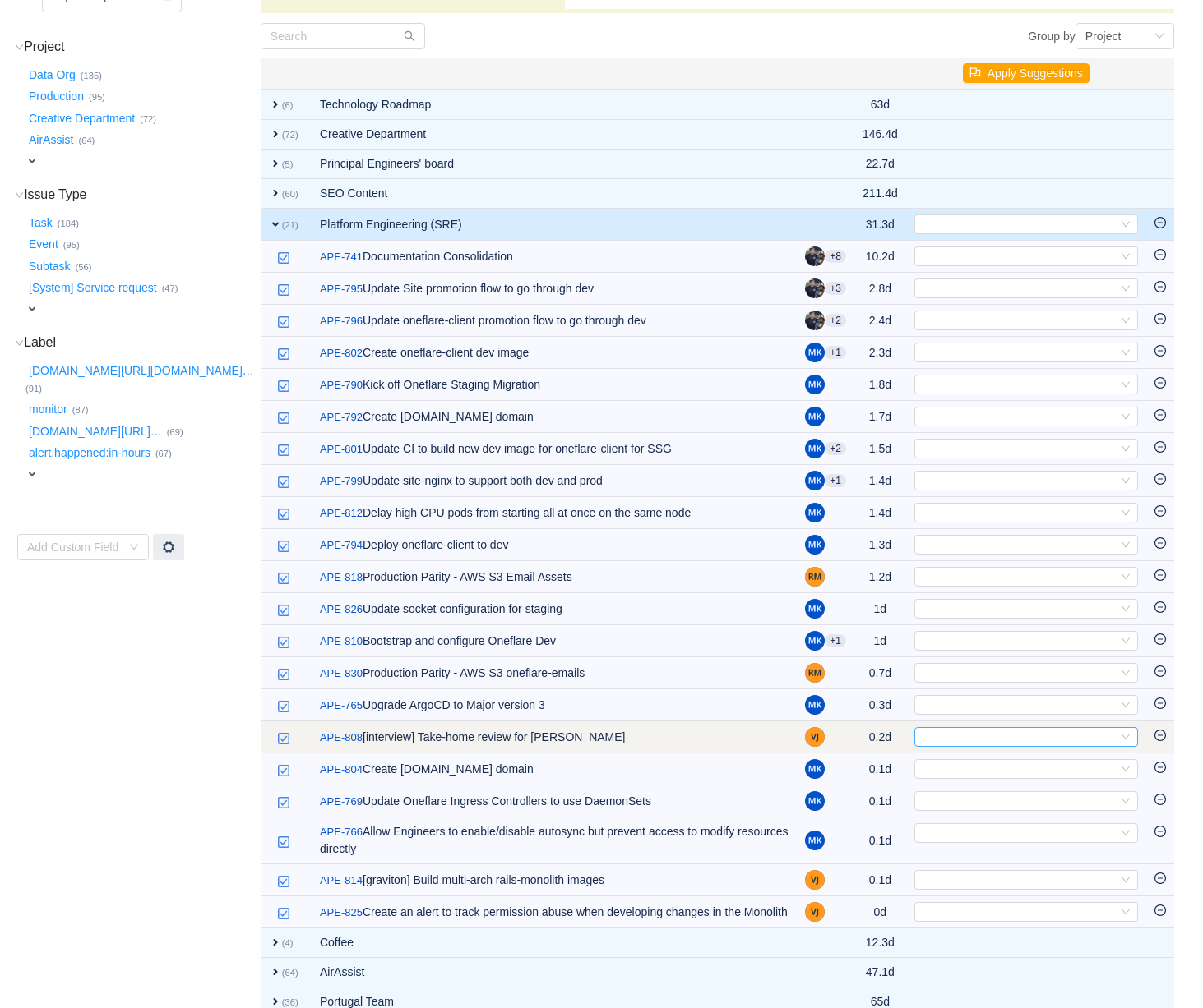
click at [961, 743] on div "Select" at bounding box center [1019, 737] width 196 height 18
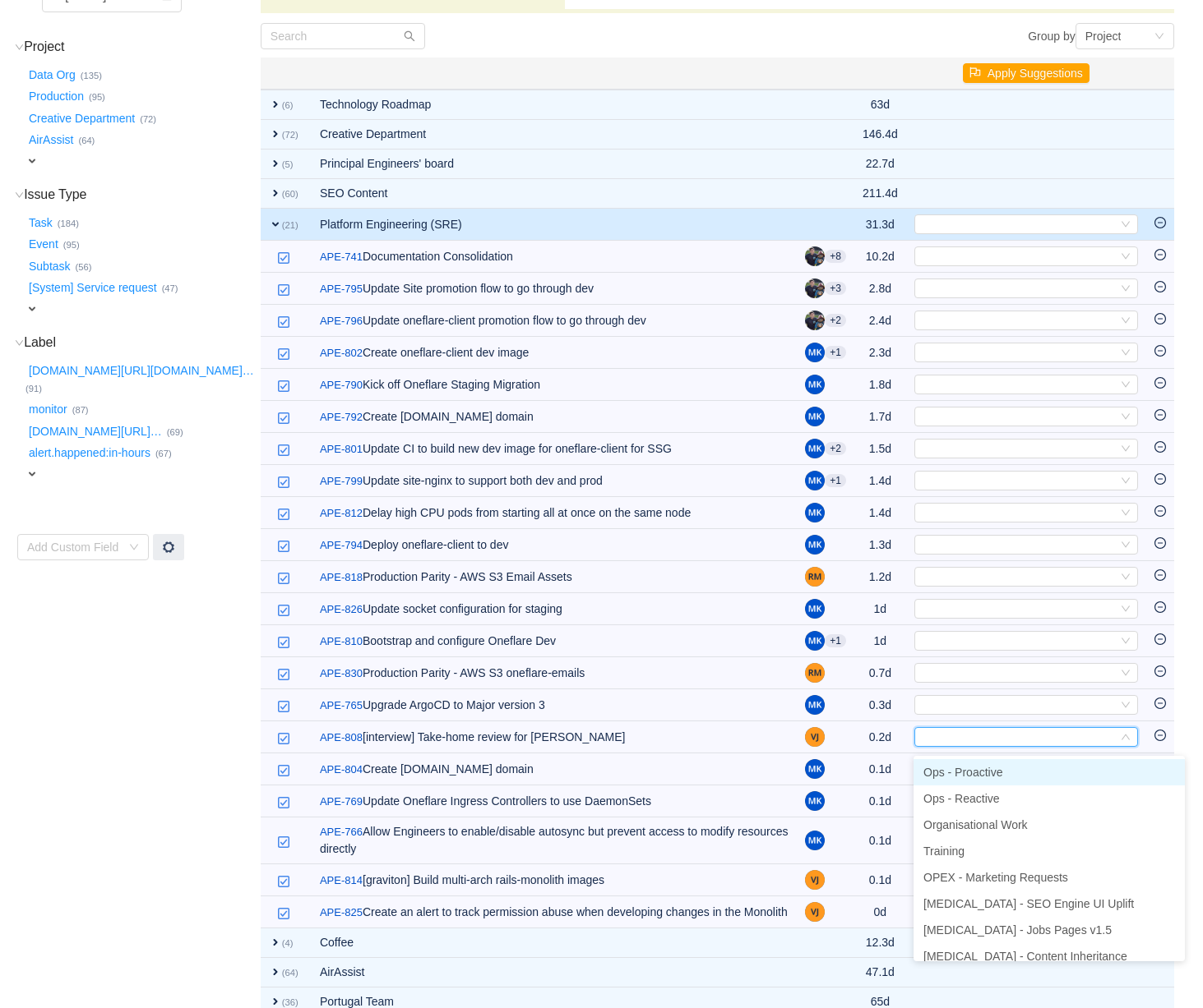
click at [964, 770] on span "Ops - Proactive" at bounding box center [963, 772] width 79 height 13
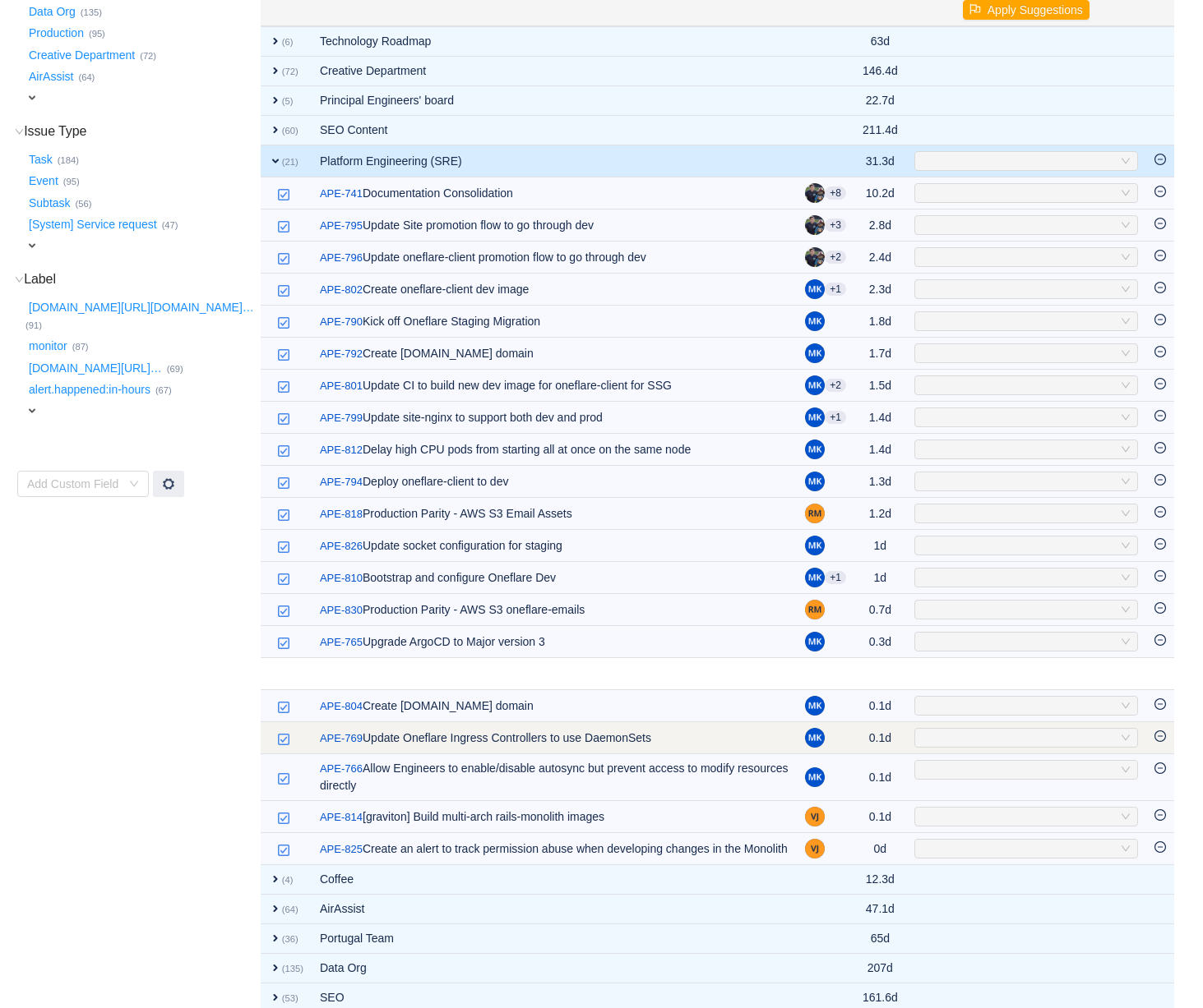
scroll to position [247, 0]
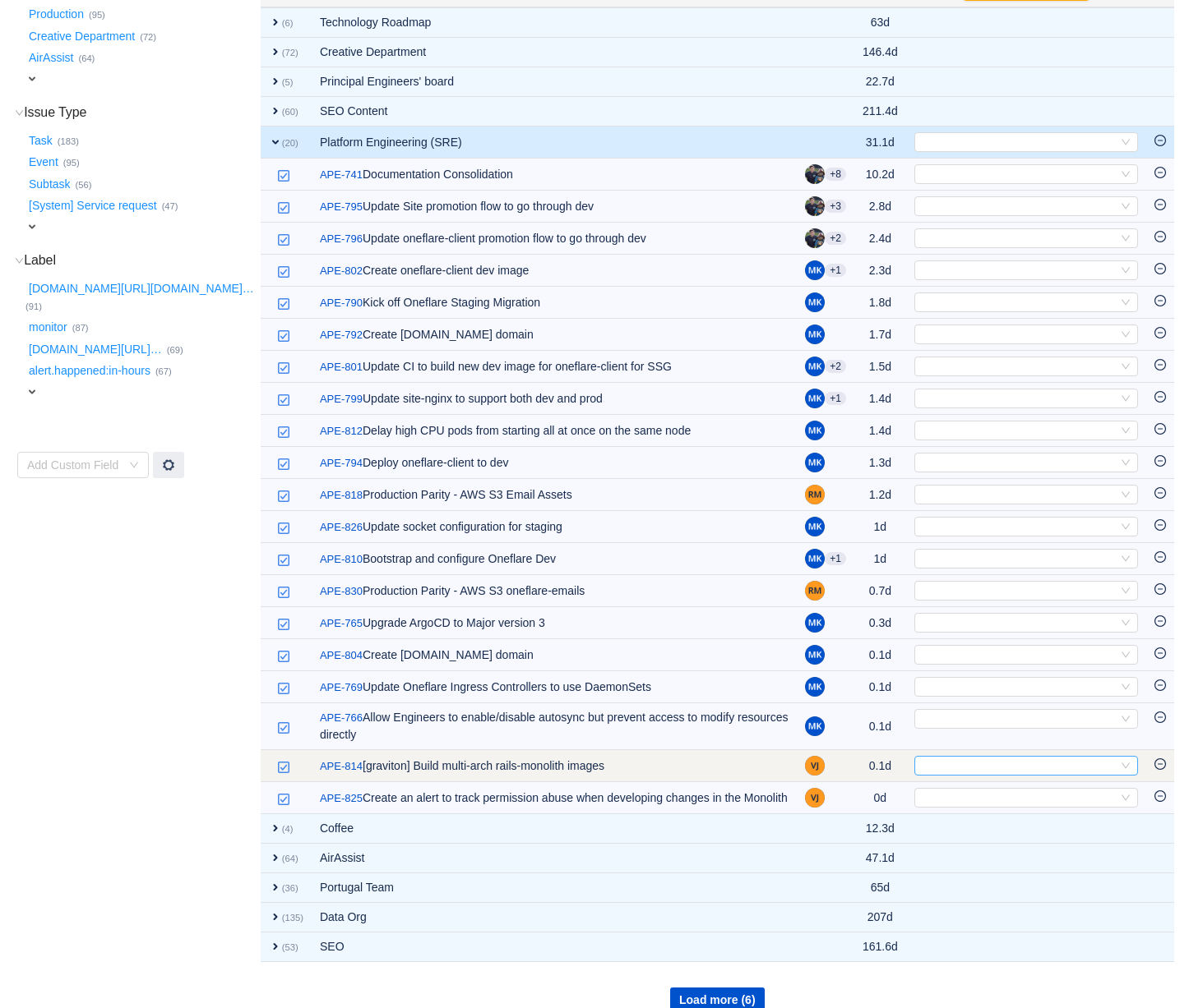
click at [928, 775] on div "Select" at bounding box center [1019, 765] width 196 height 18
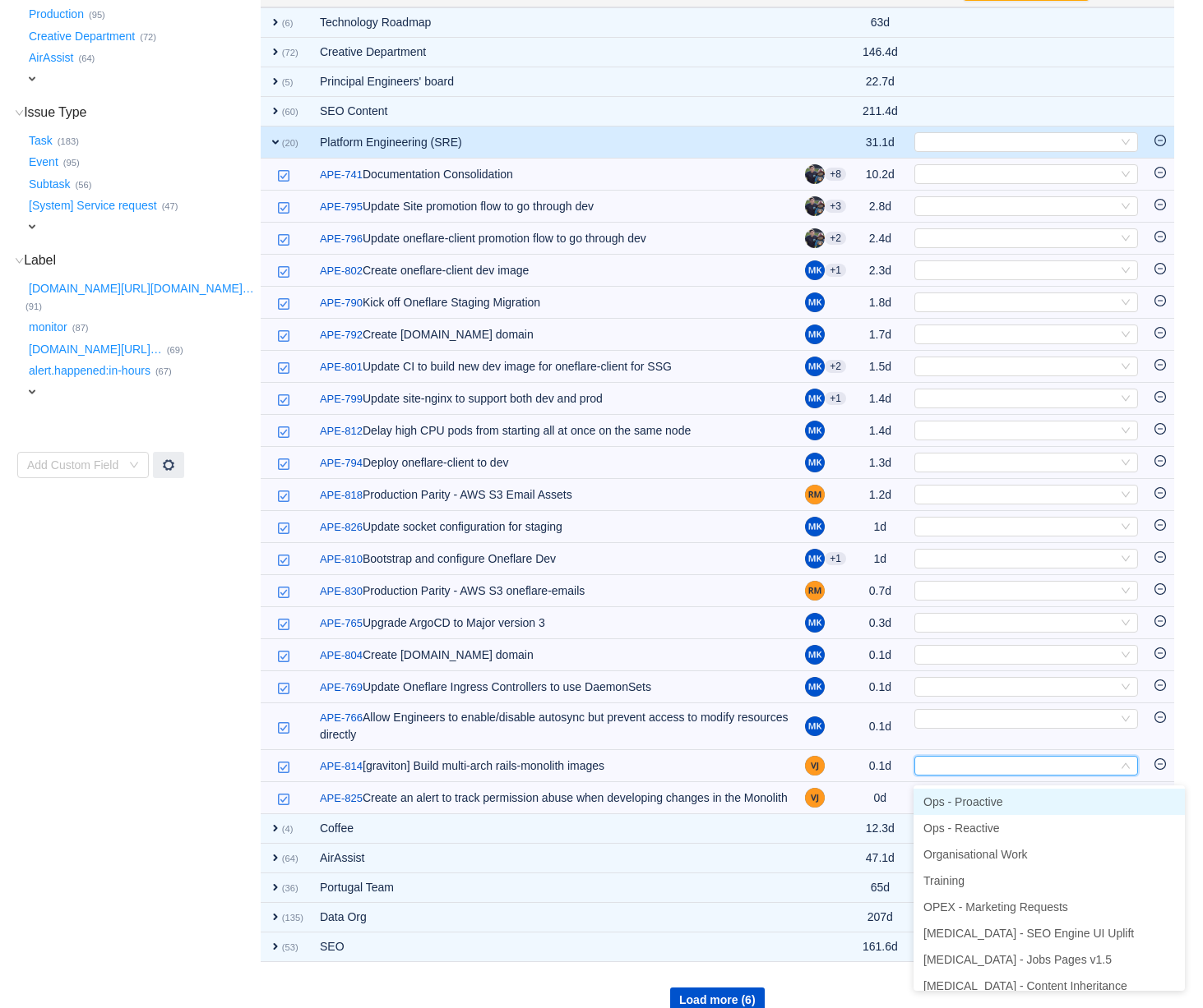
click at [943, 802] on span "Ops - Proactive" at bounding box center [963, 801] width 79 height 13
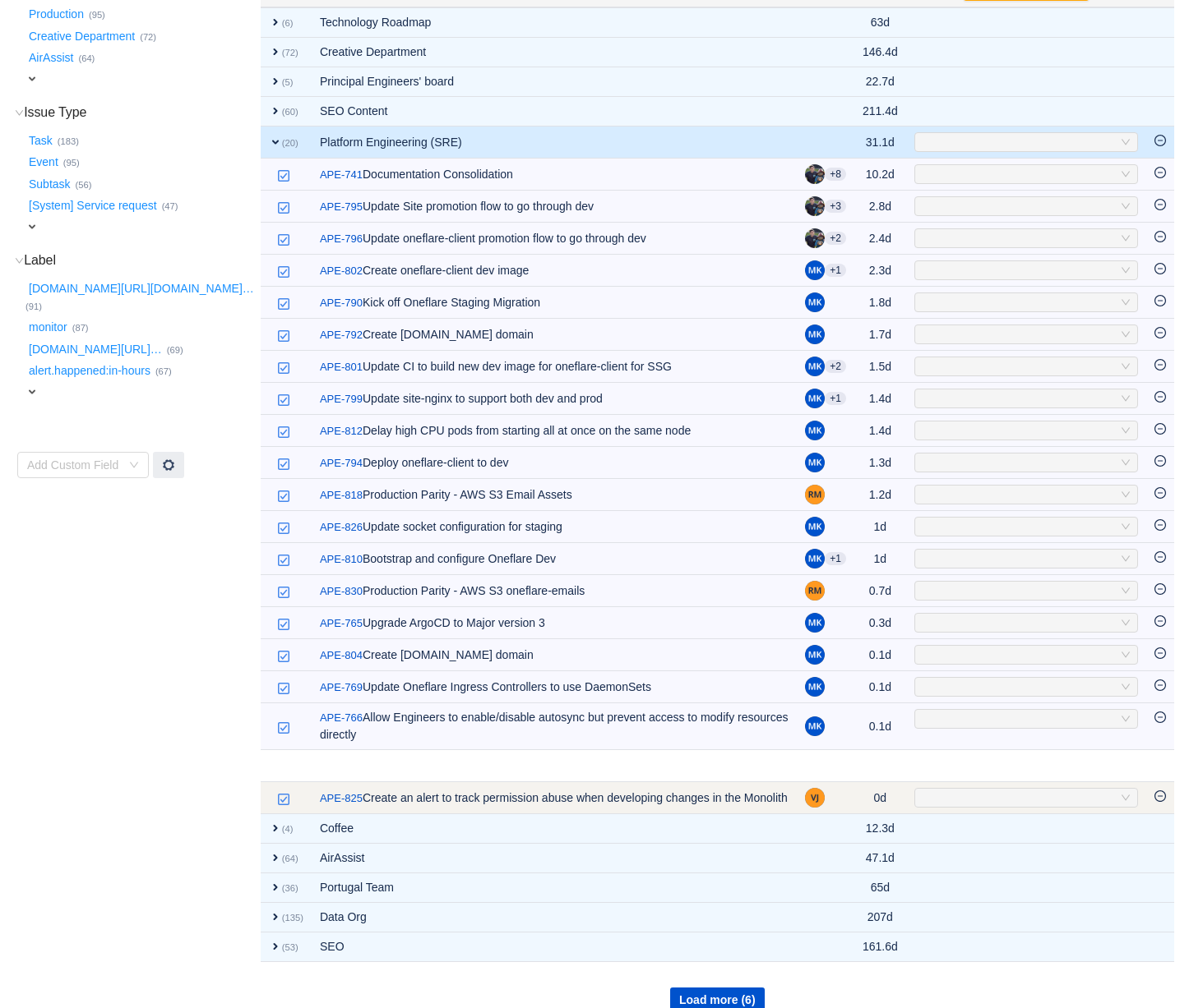
scroll to position [244, 0]
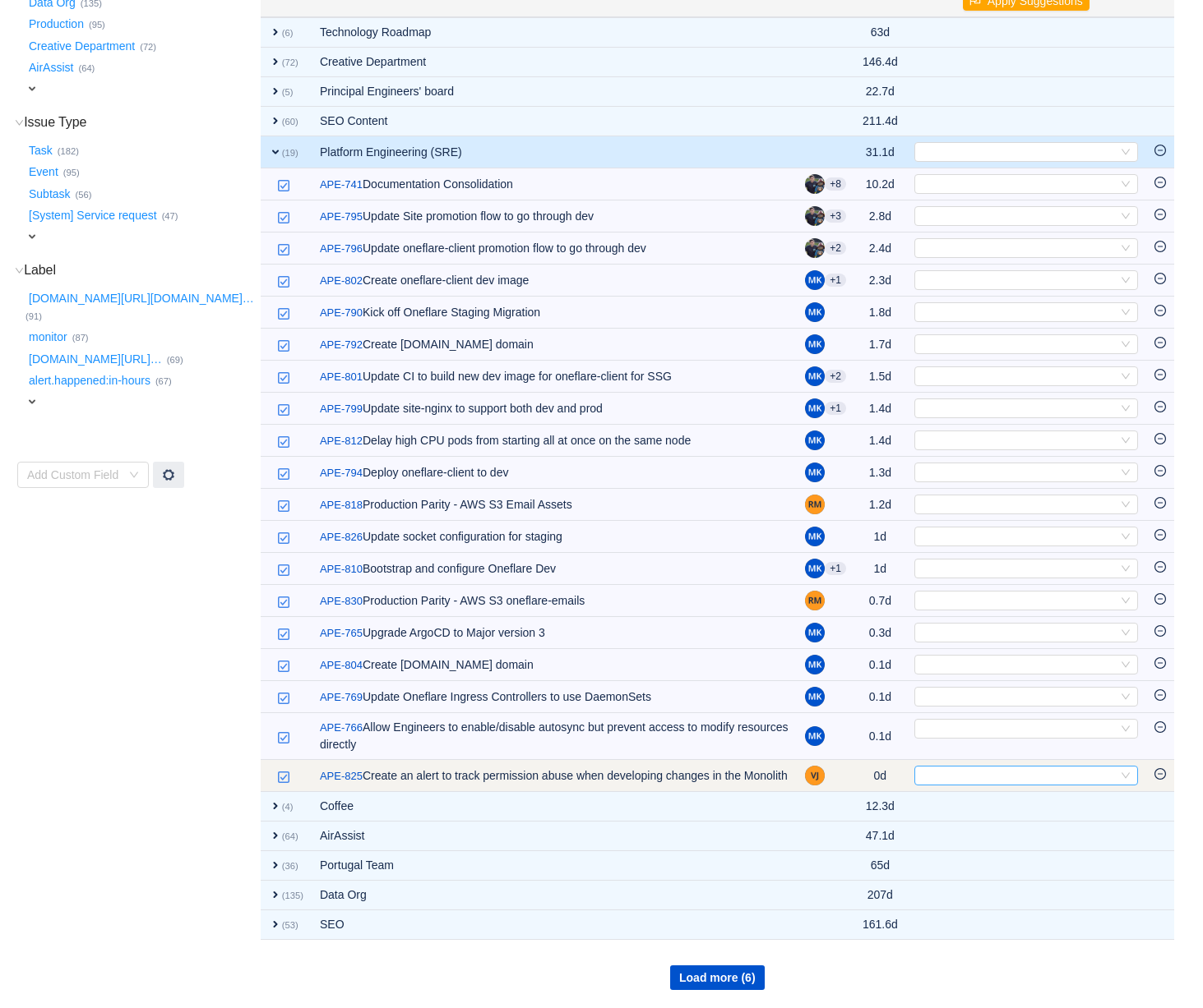
click at [941, 779] on div "Select" at bounding box center [1019, 776] width 196 height 18
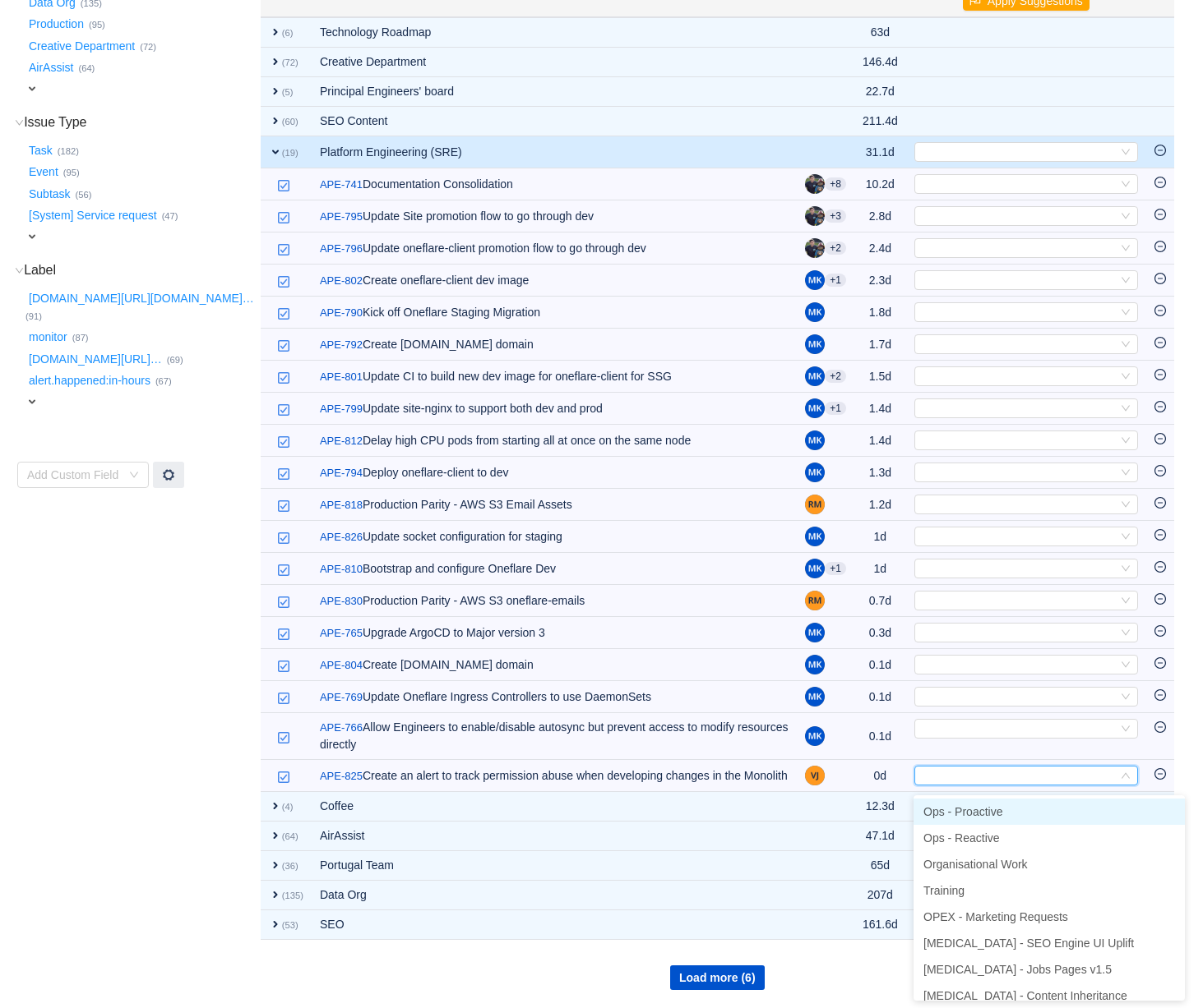
click at [945, 809] on span "Ops - Proactive" at bounding box center [963, 812] width 79 height 13
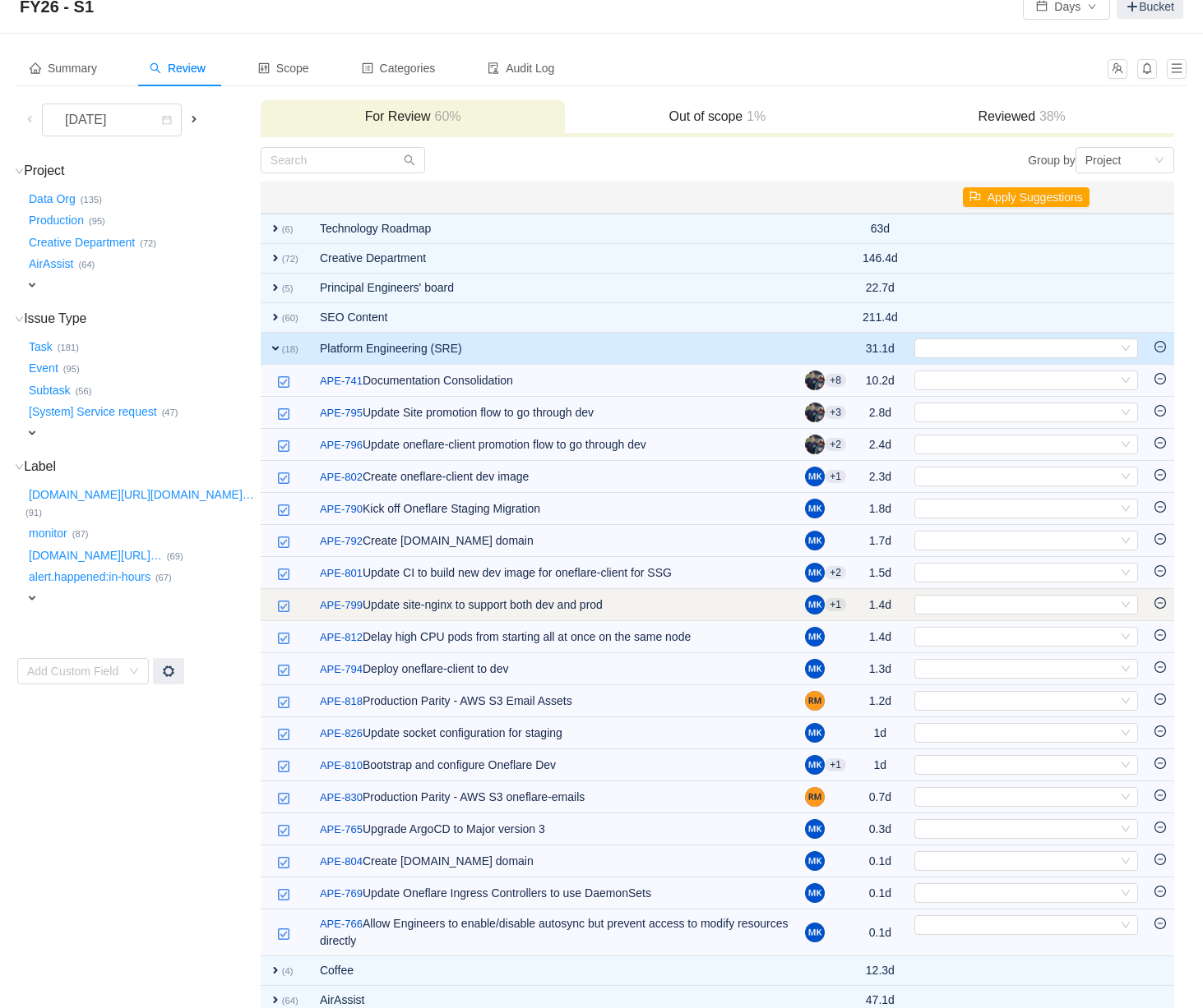
scroll to position [0, 0]
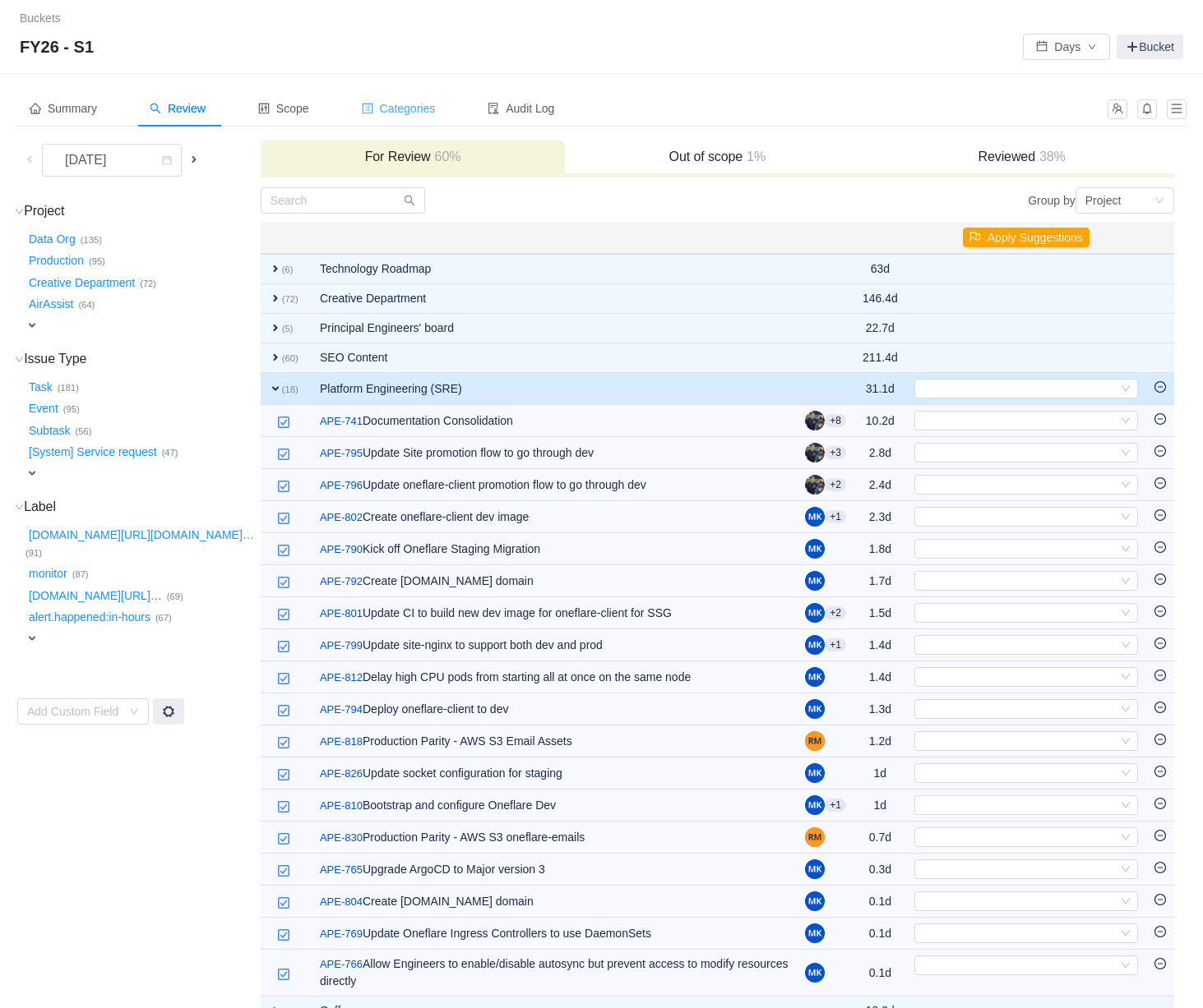
click at [428, 102] on span "Categories" at bounding box center [399, 108] width 74 height 13
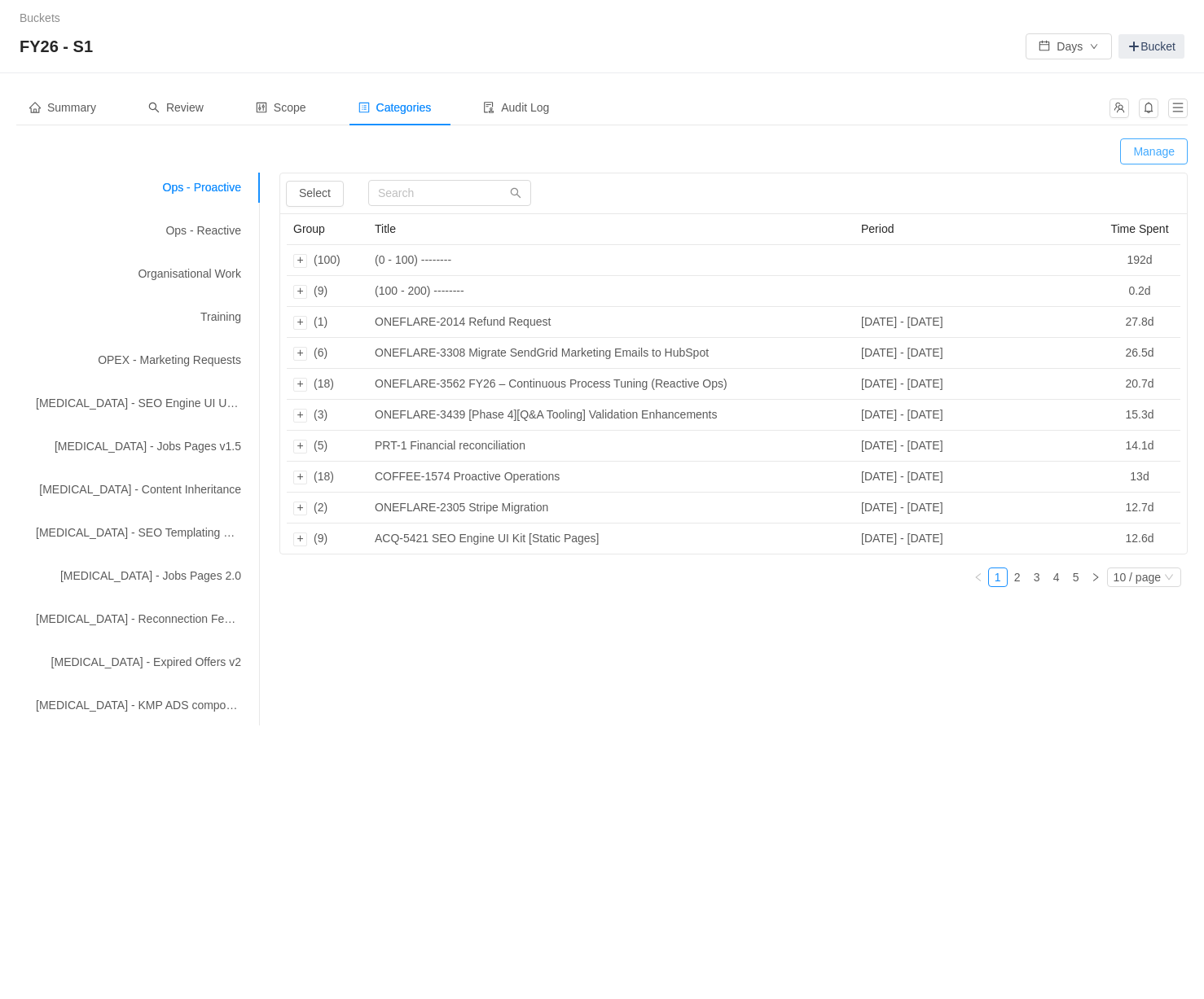
click at [1138, 149] on button "Manage" at bounding box center [1154, 152] width 68 height 26
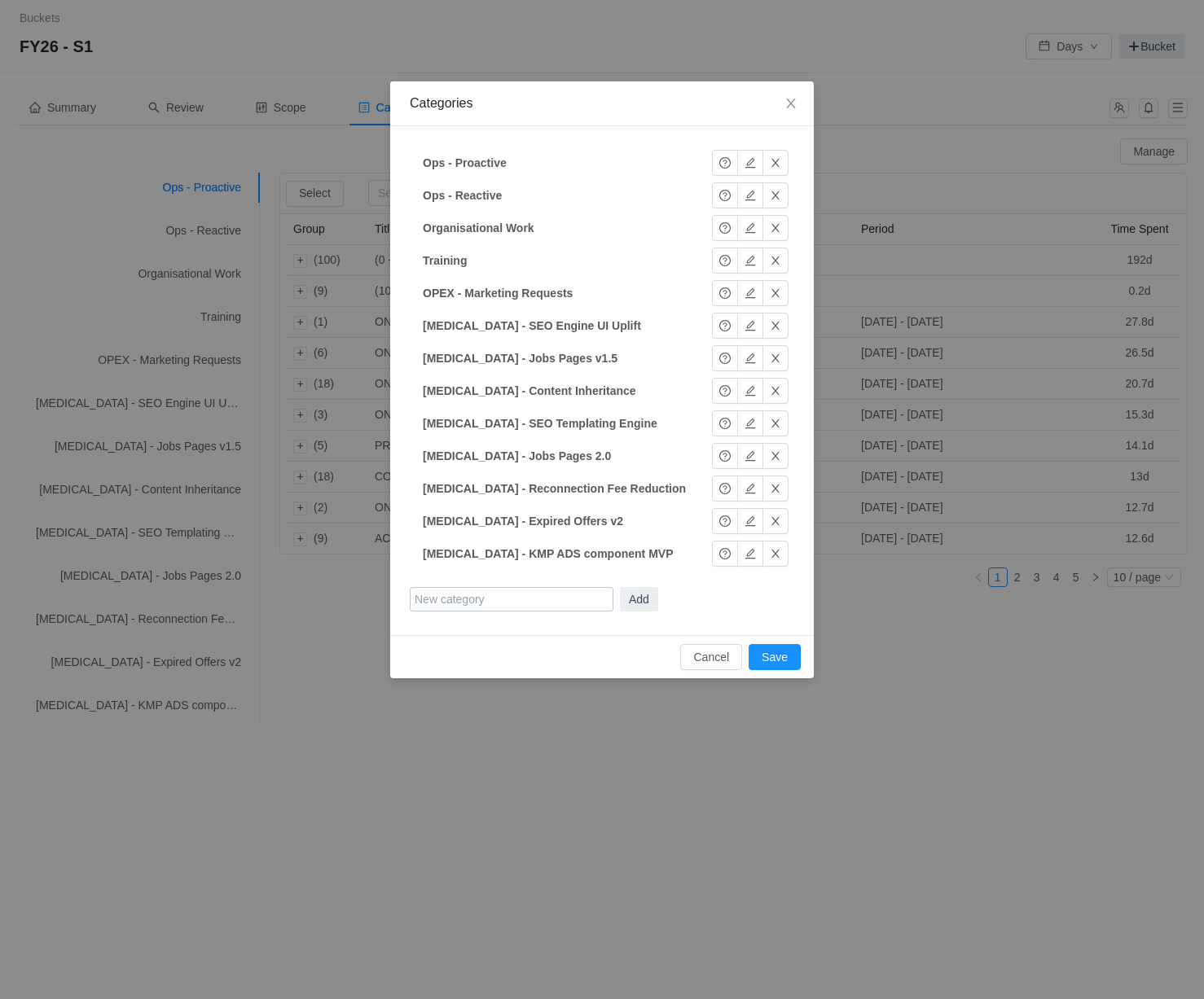
click at [459, 600] on input "text" at bounding box center [511, 600] width 204 height 24
type input "[MEDICAL_DATA] - Oneflare Staging"
click at [652, 600] on button "Add" at bounding box center [639, 600] width 38 height 24
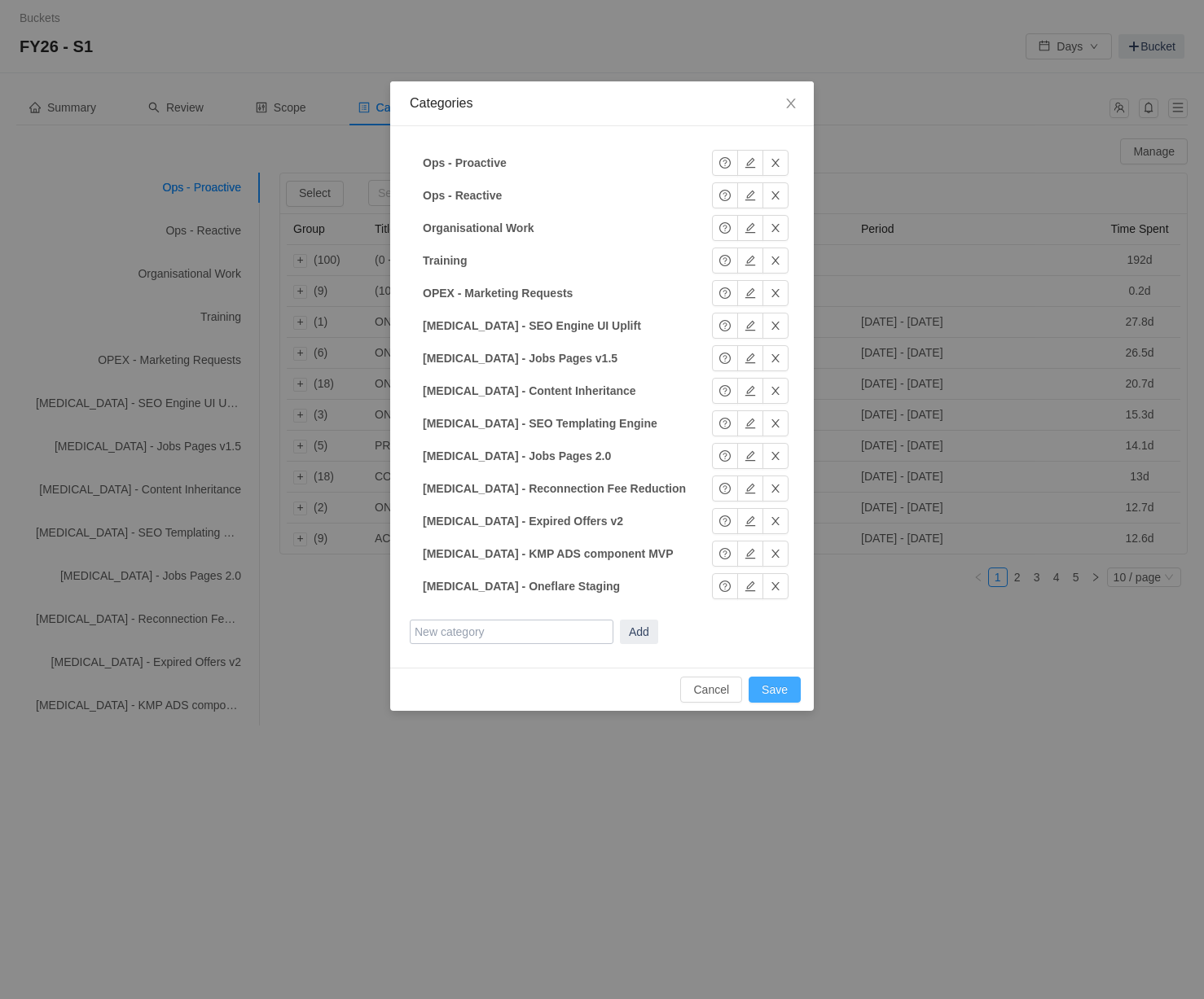
click at [786, 693] on button "Save" at bounding box center [774, 690] width 52 height 26
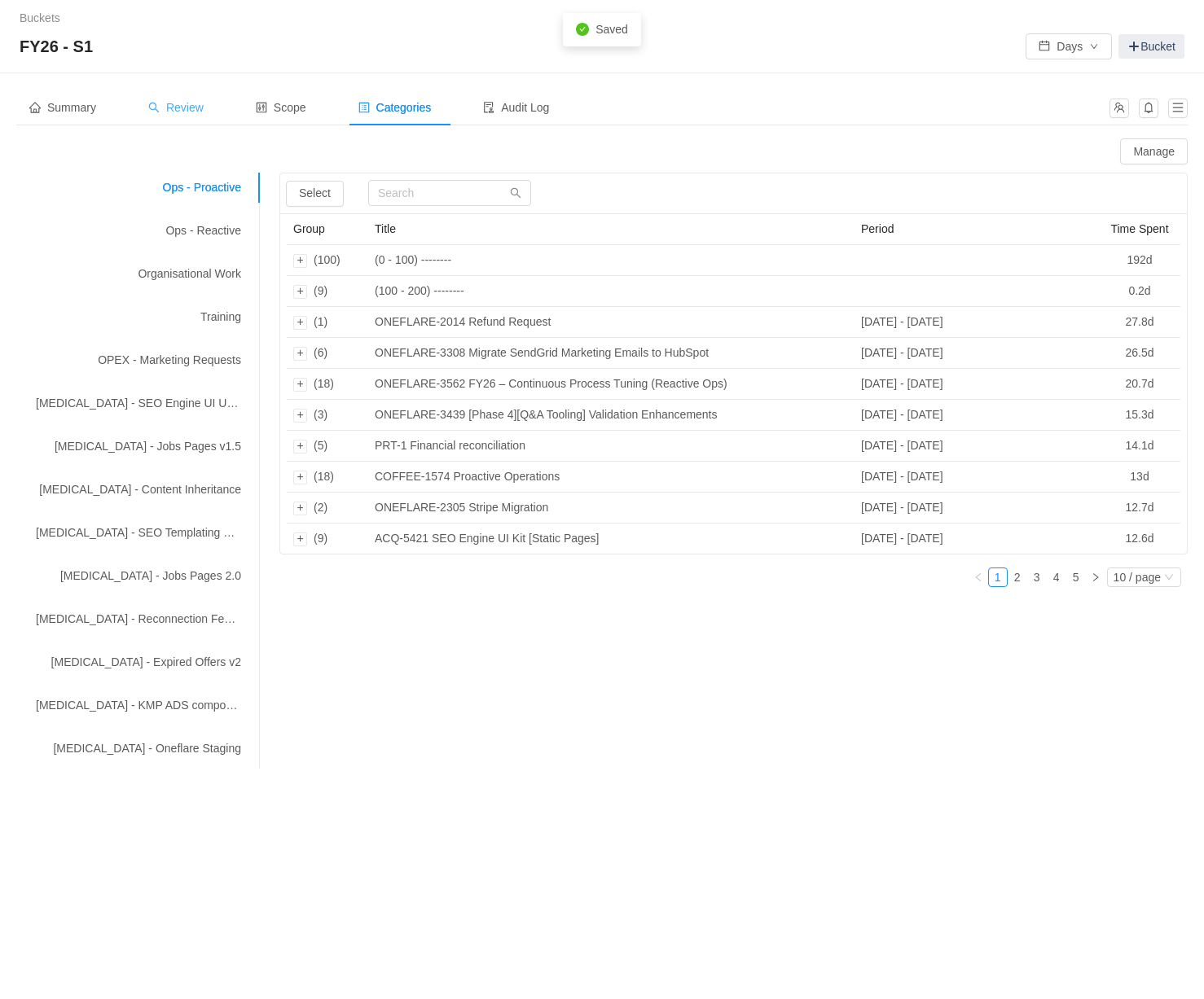
click at [193, 105] on span "Review" at bounding box center [176, 107] width 56 height 13
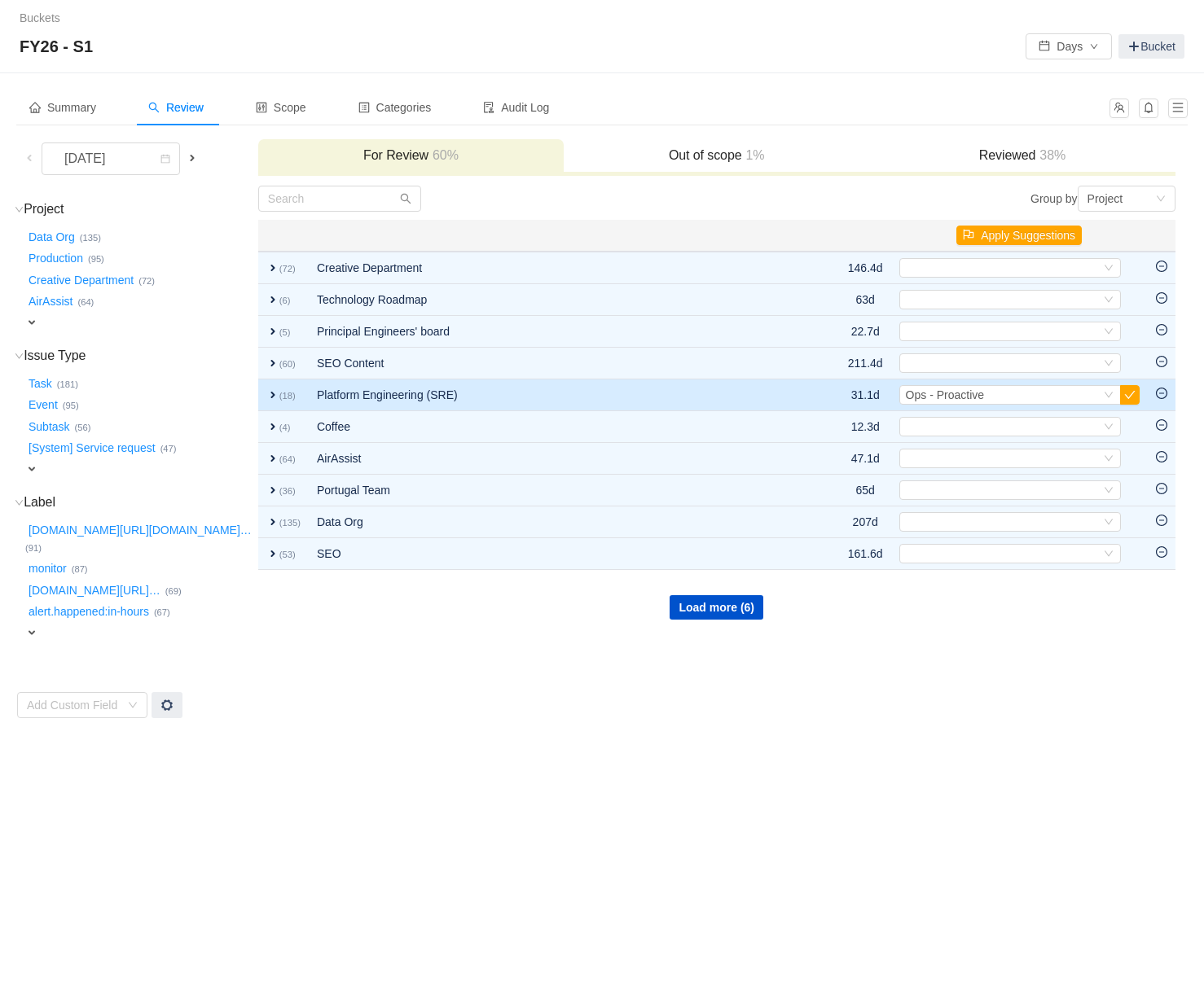
click at [266, 395] on span "expand" at bounding box center [273, 395] width 13 height 13
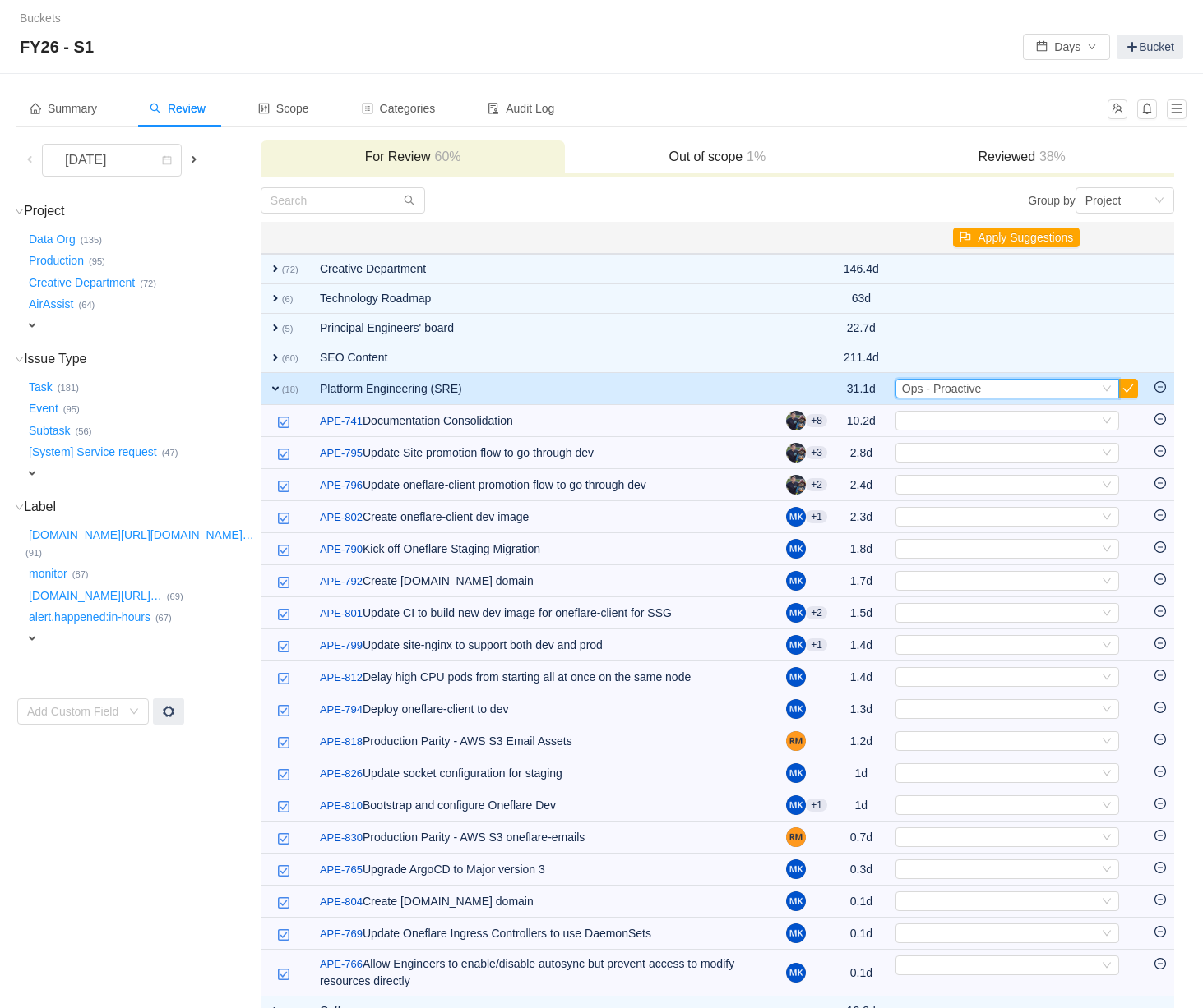
click at [997, 389] on div "Select Ops - Proactive" at bounding box center [1000, 389] width 196 height 18
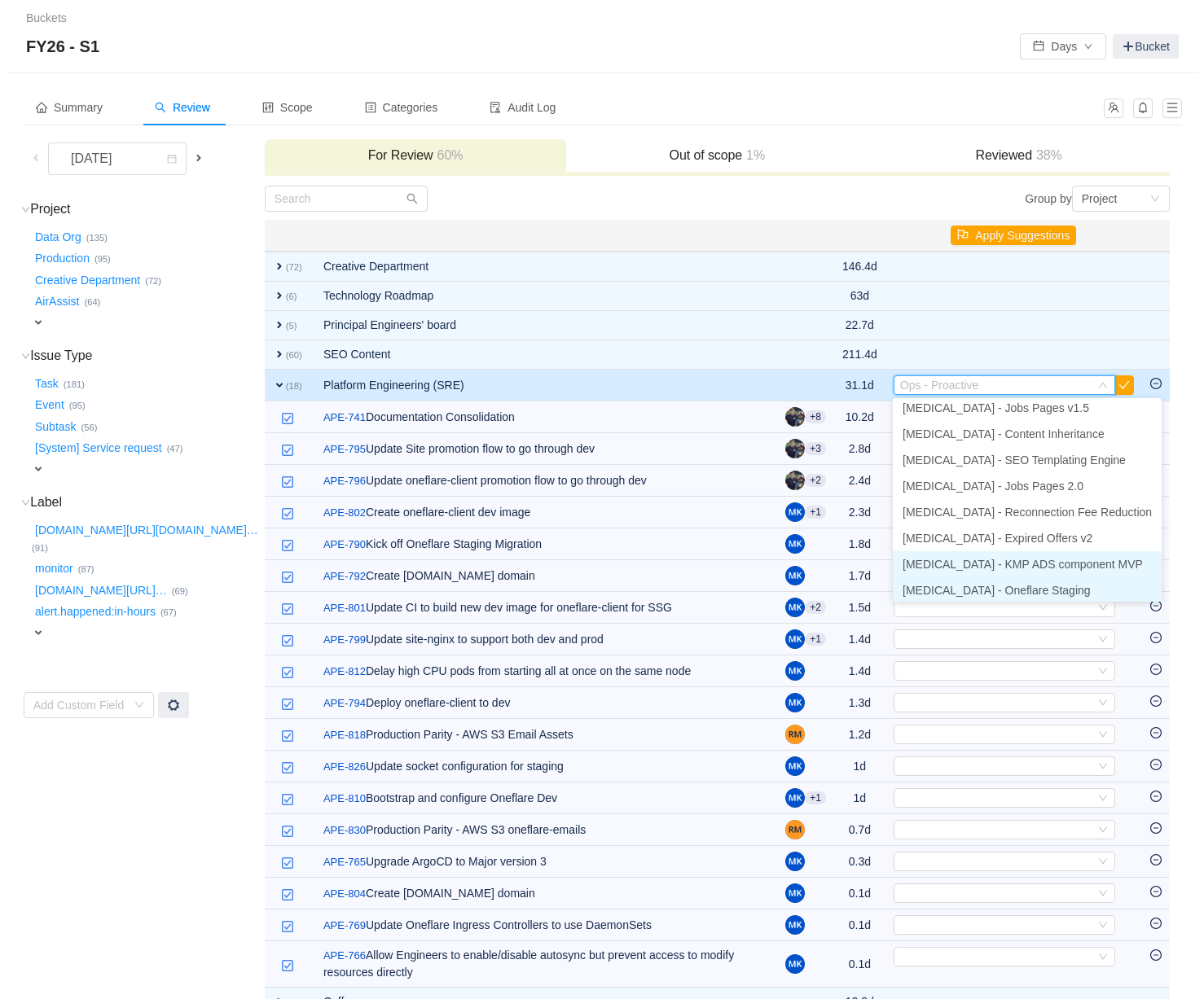
scroll to position [165, 0]
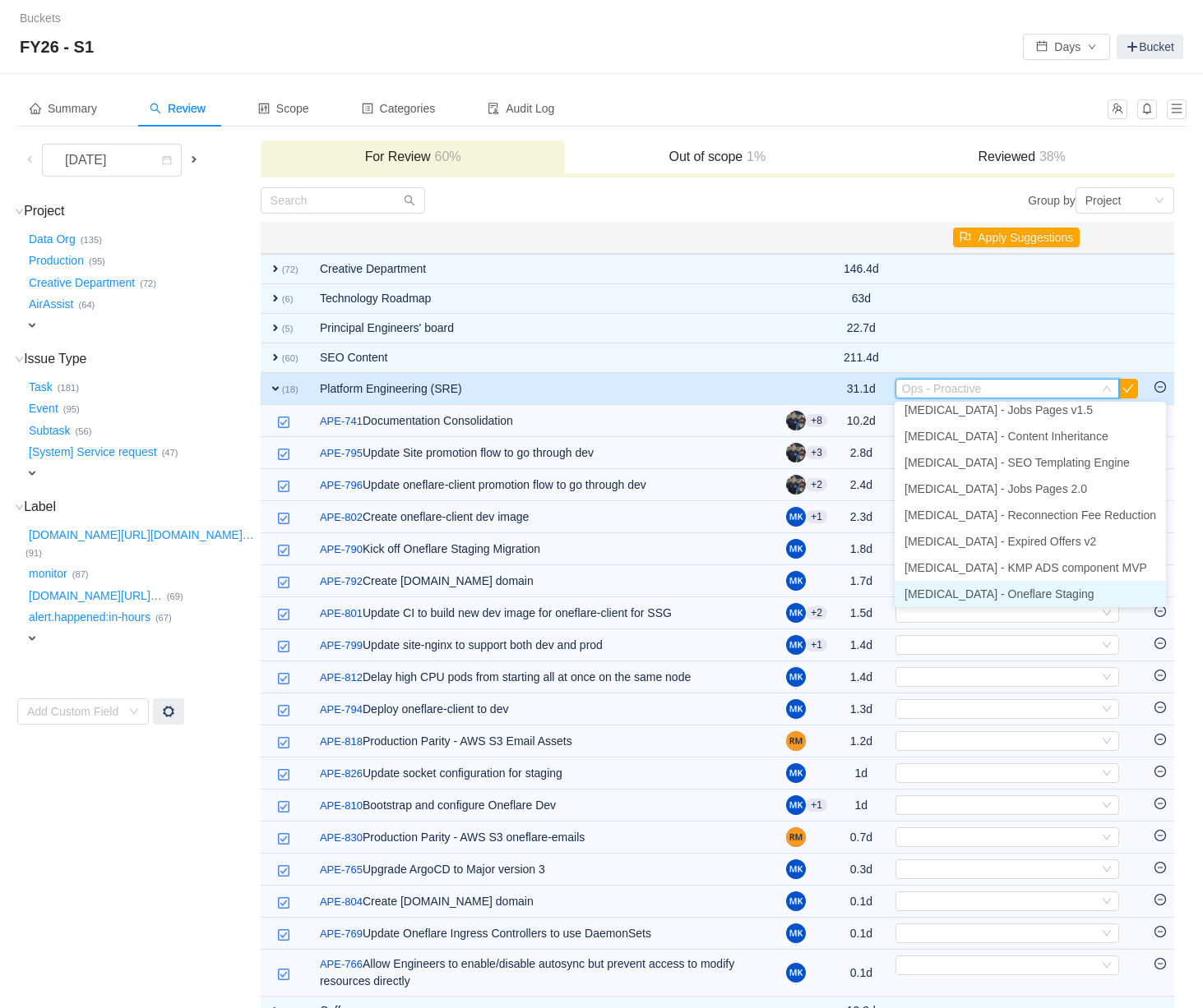
click at [998, 589] on span "[MEDICAL_DATA] - Oneflare Staging" at bounding box center [999, 594] width 190 height 13
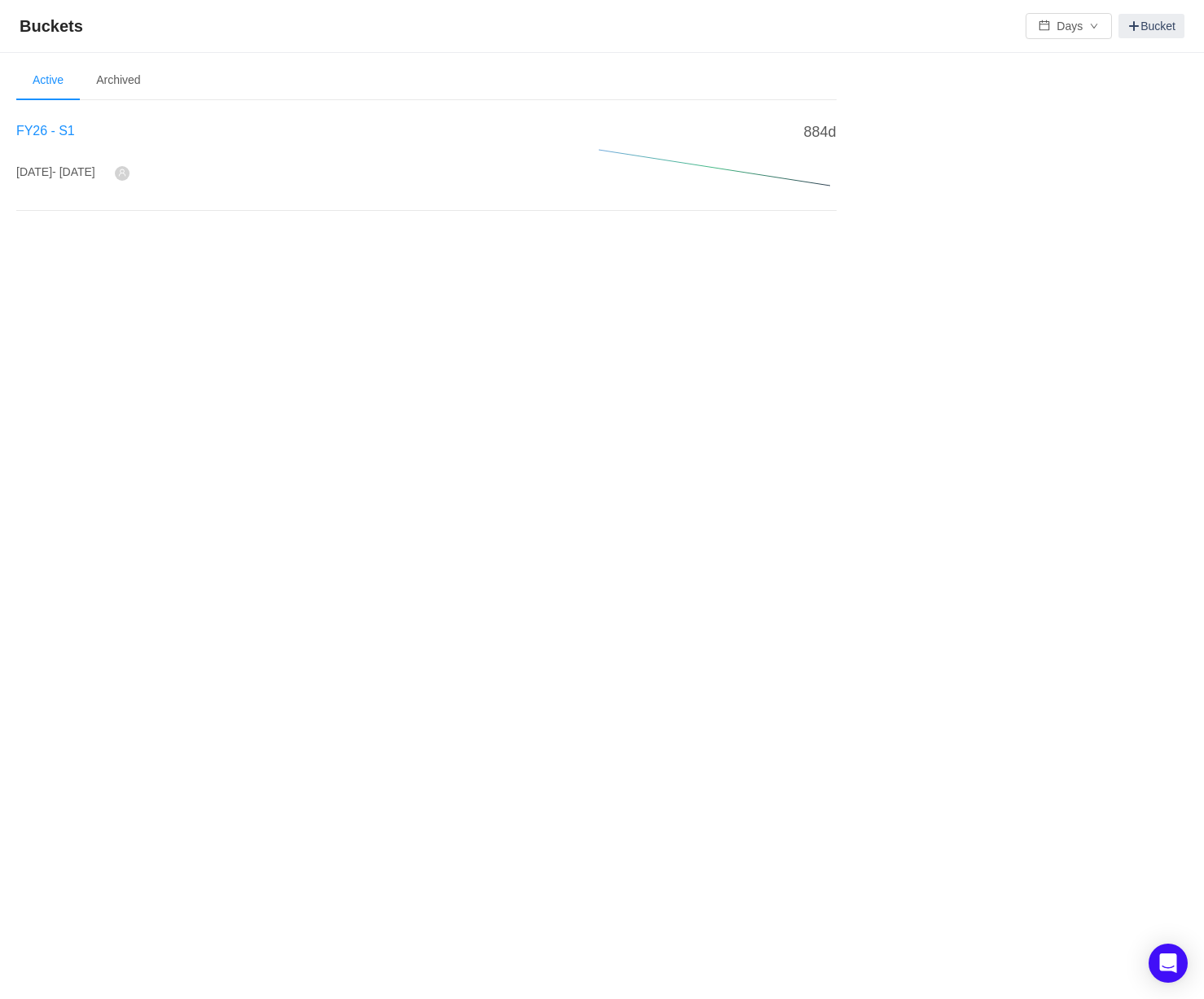
click at [39, 127] on span "FY26 - S1" at bounding box center [46, 131] width 59 height 14
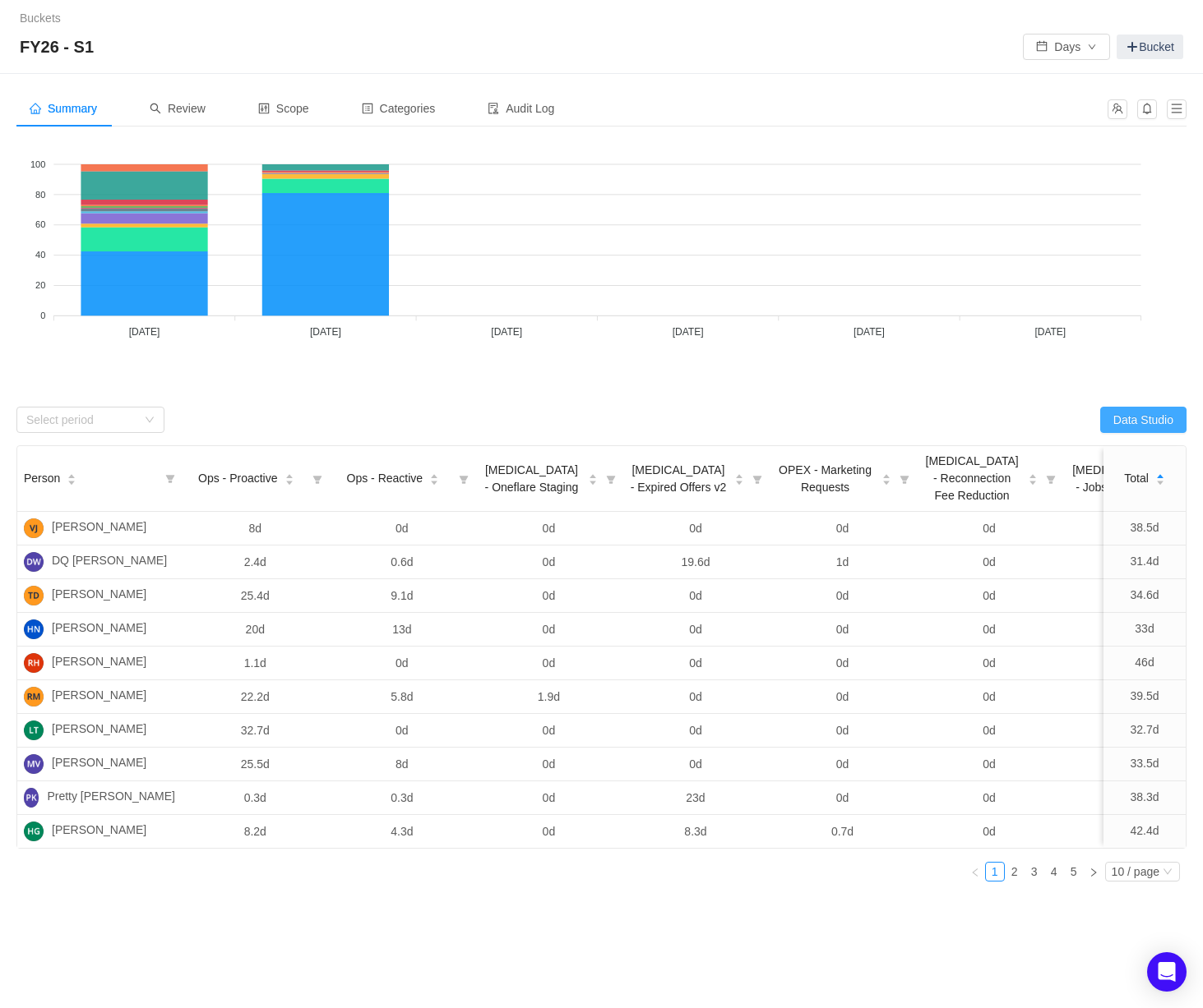
click at [1150, 420] on button "Data Studio" at bounding box center [1143, 420] width 87 height 26
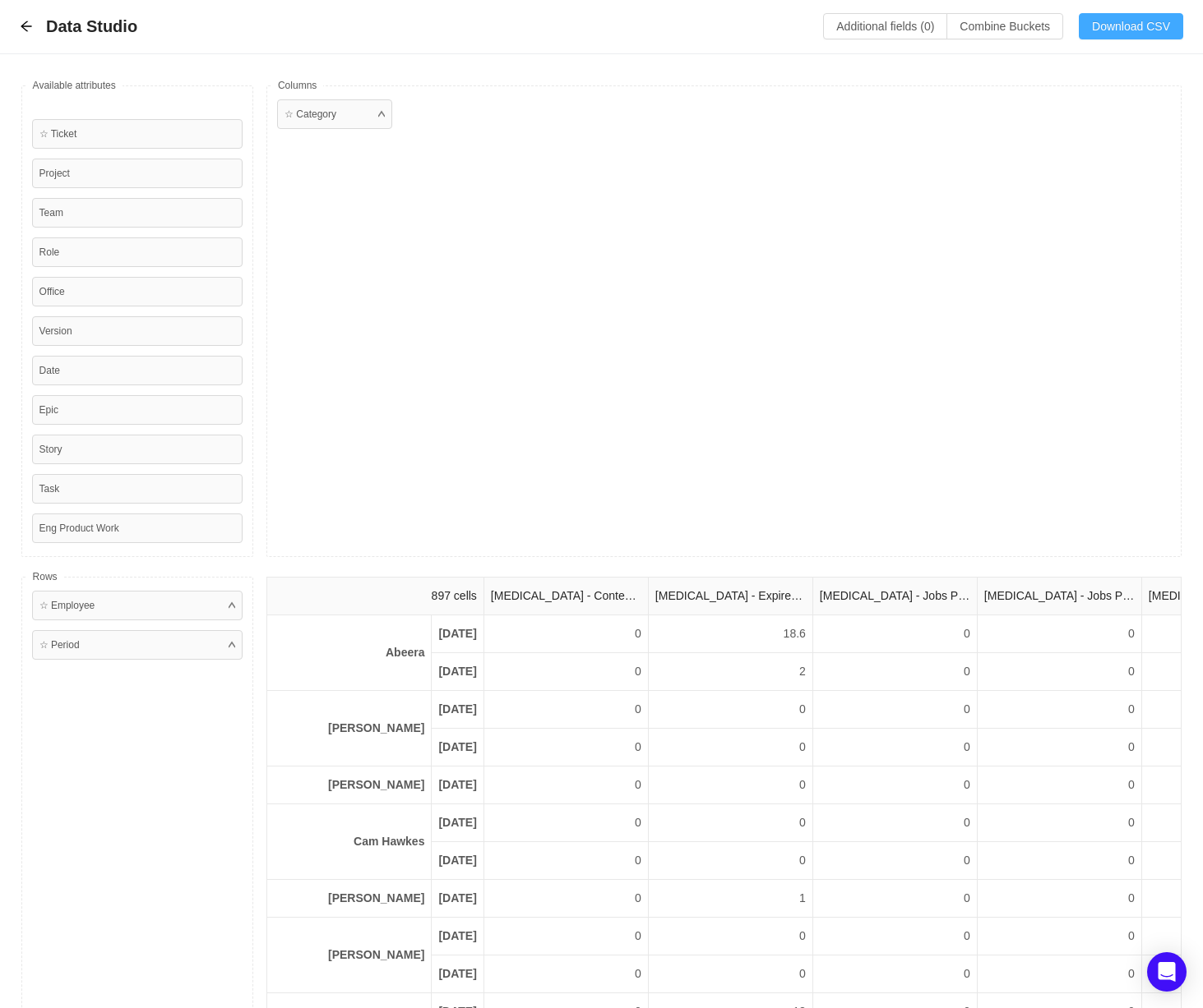
click at [1144, 21] on button "Download CSV" at bounding box center [1130, 26] width 104 height 26
